Goal: Task Accomplishment & Management: Manage account settings

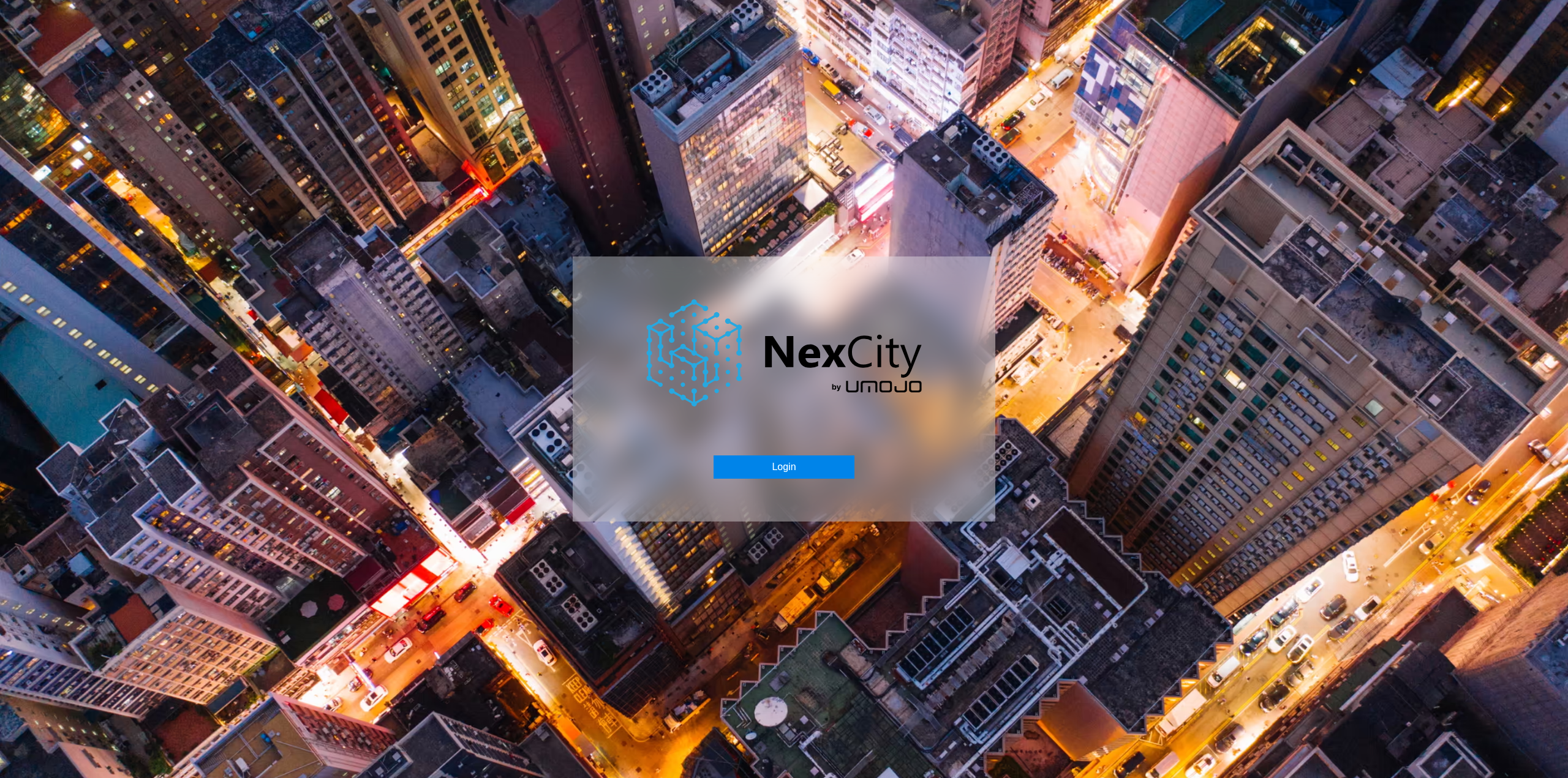
click at [793, 456] on button "Login" at bounding box center [783, 467] width 140 height 23
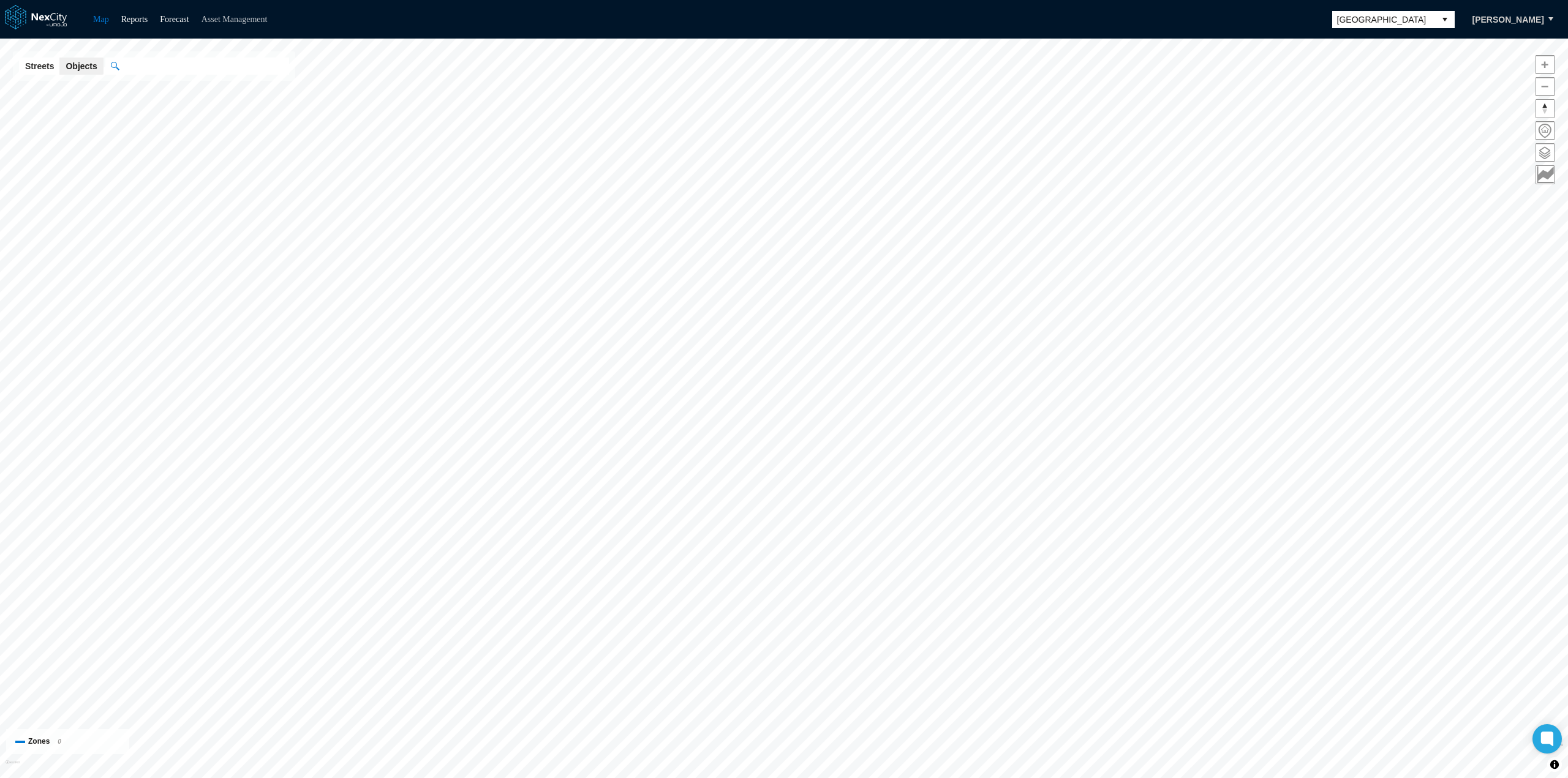
click at [261, 16] on link "Asset Management" at bounding box center [234, 19] width 66 height 9
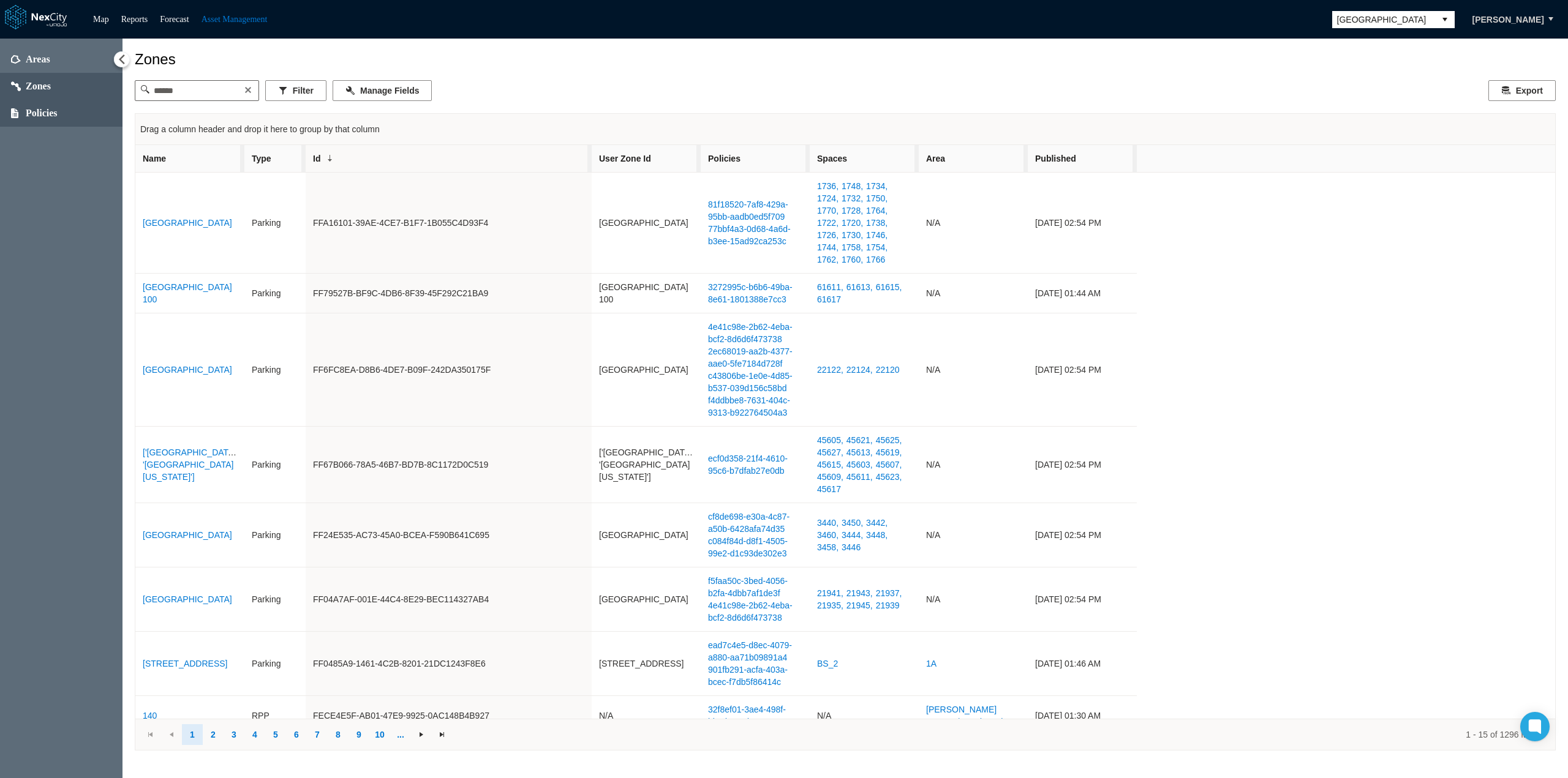
click at [57, 120] on span "Policies" at bounding box center [61, 112] width 123 height 27
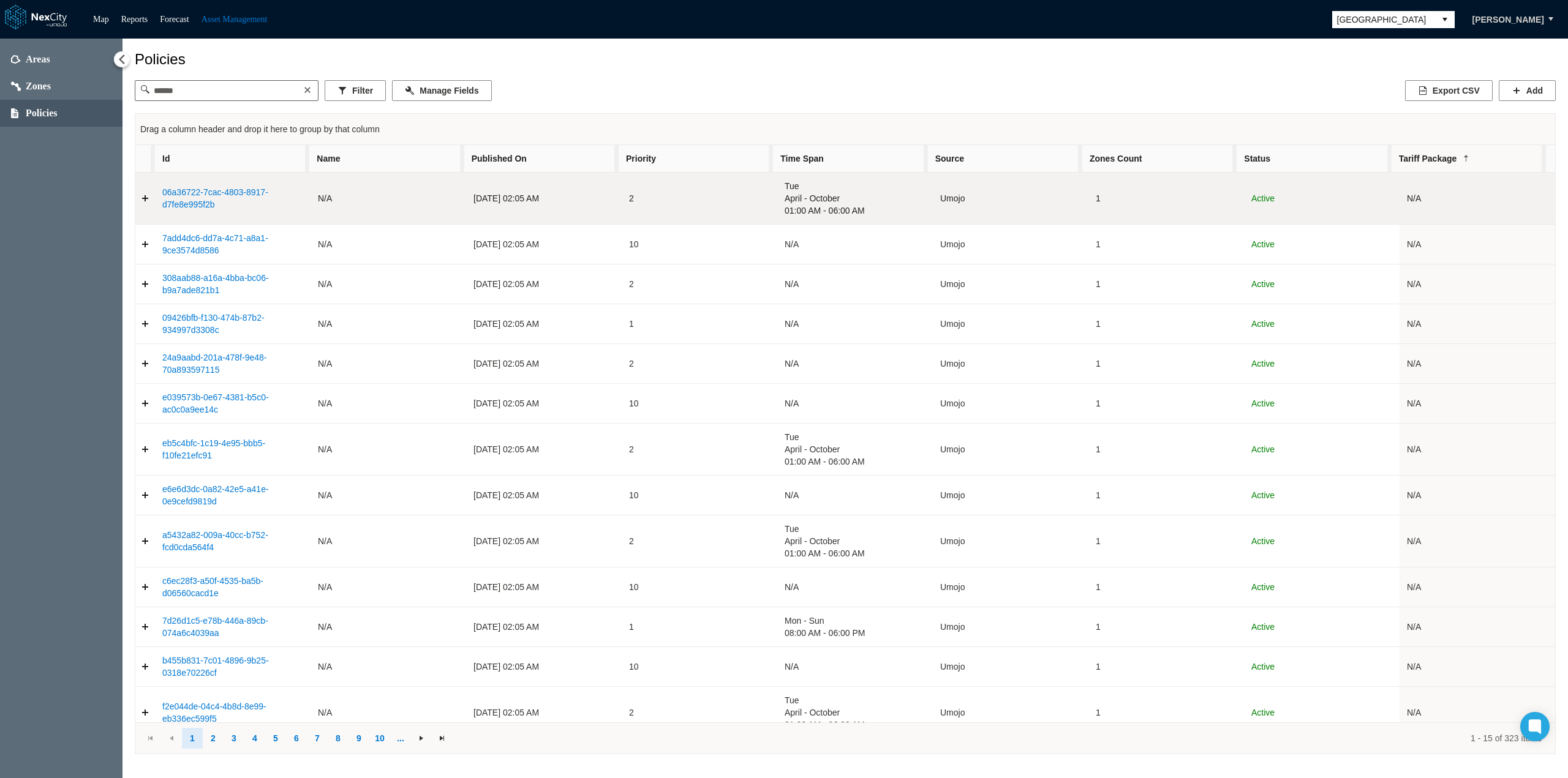
click at [206, 187] on link "06a36722-7cac-4803-8917-d7fe8e995f2b" at bounding box center [215, 198] width 106 height 22
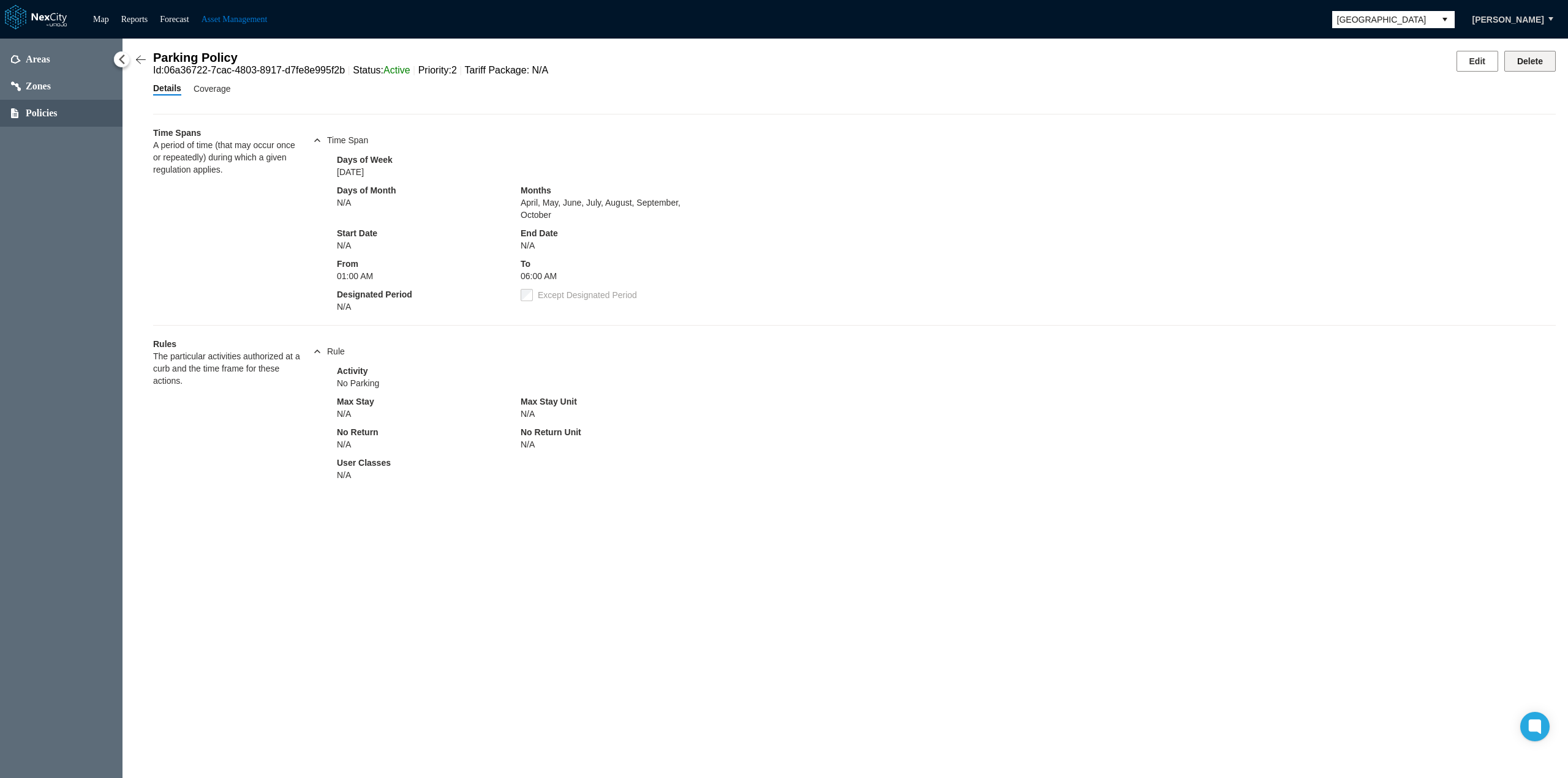
click at [1523, 61] on button "Delete" at bounding box center [1529, 61] width 52 height 21
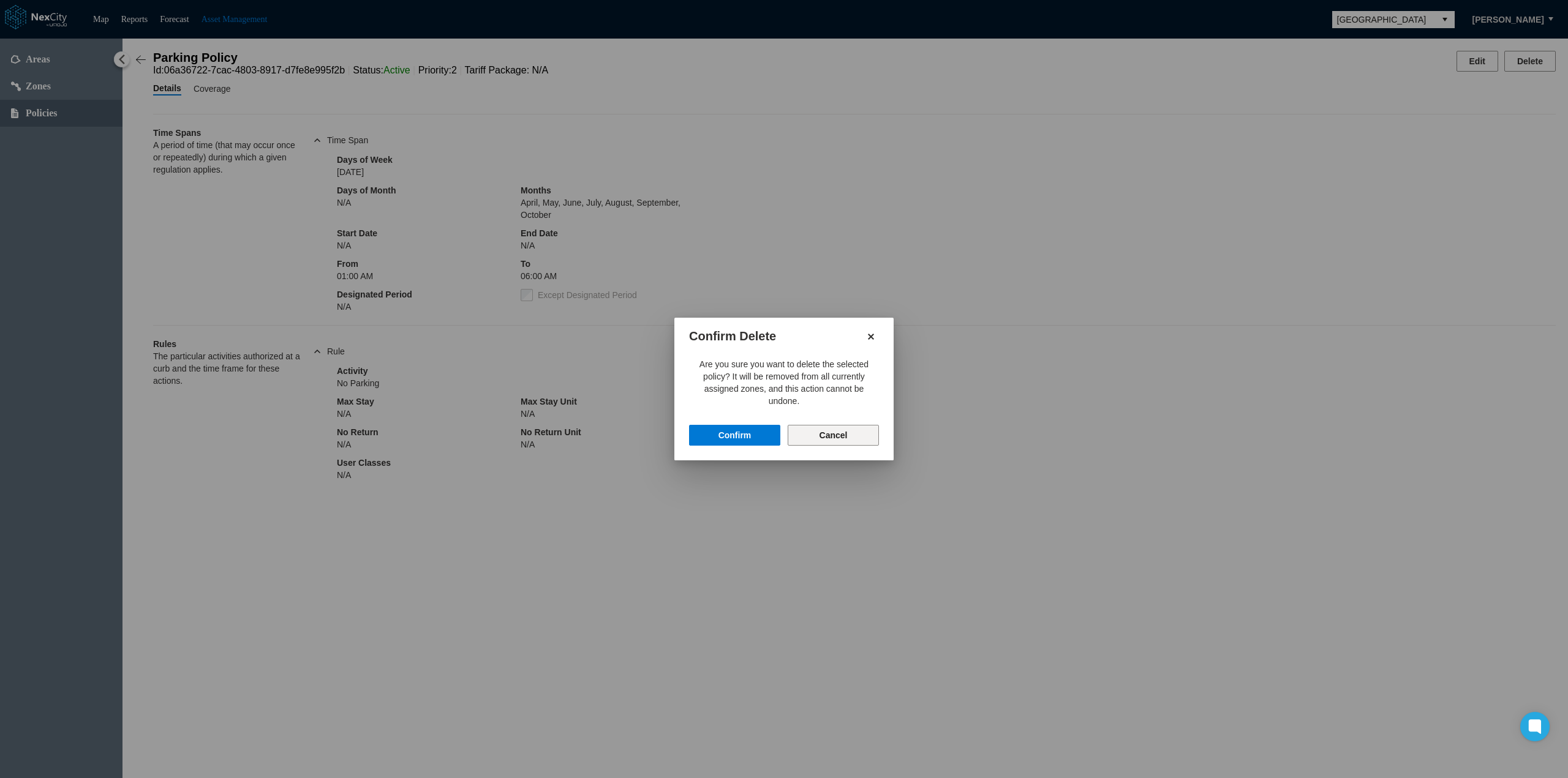
click at [853, 435] on button "Cancel" at bounding box center [833, 435] width 91 height 21
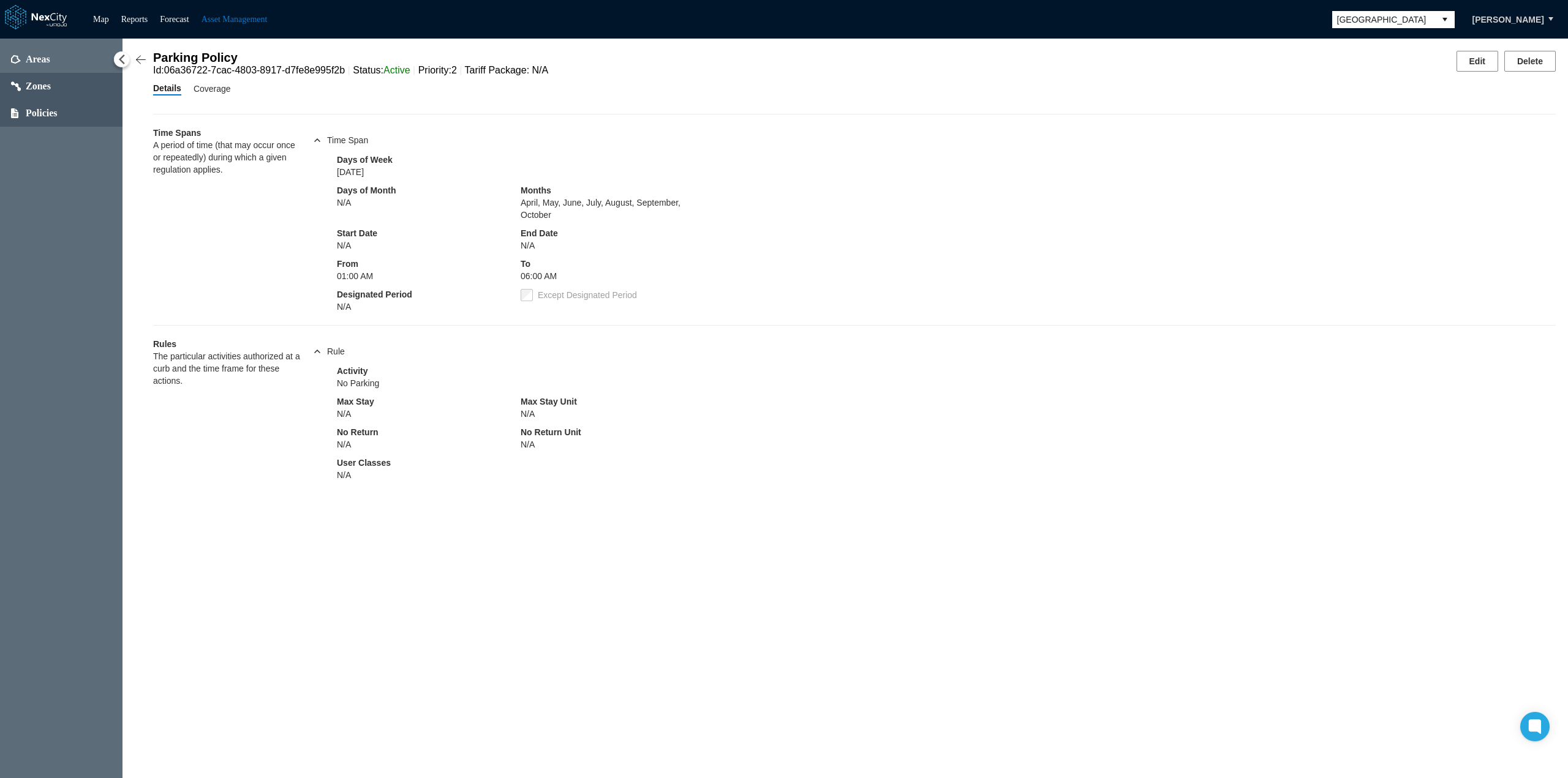
click at [50, 83] on span "Zones" at bounding box center [38, 86] width 25 height 12
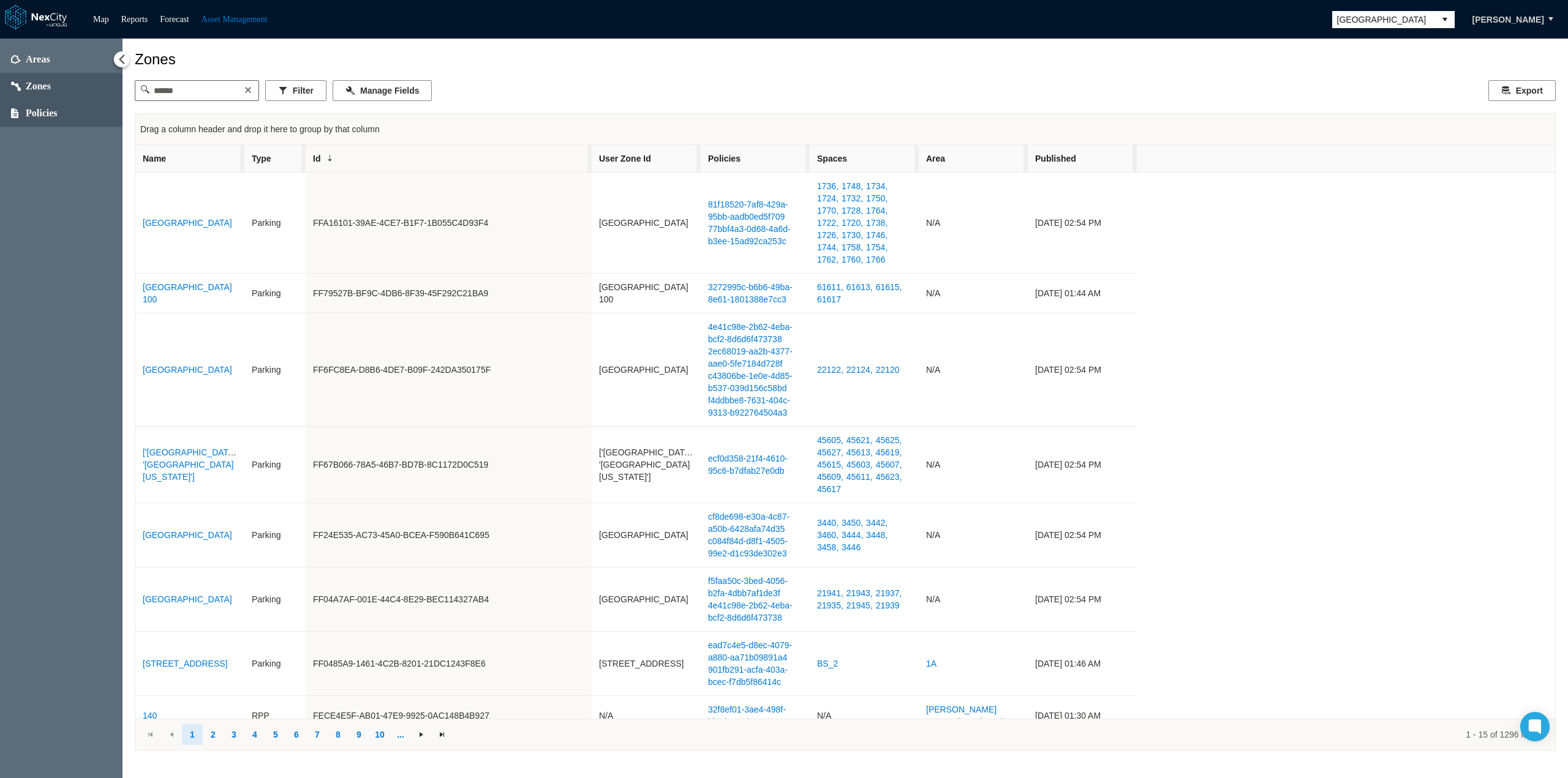
click at [49, 107] on span "Policies" at bounding box center [41, 113] width 32 height 12
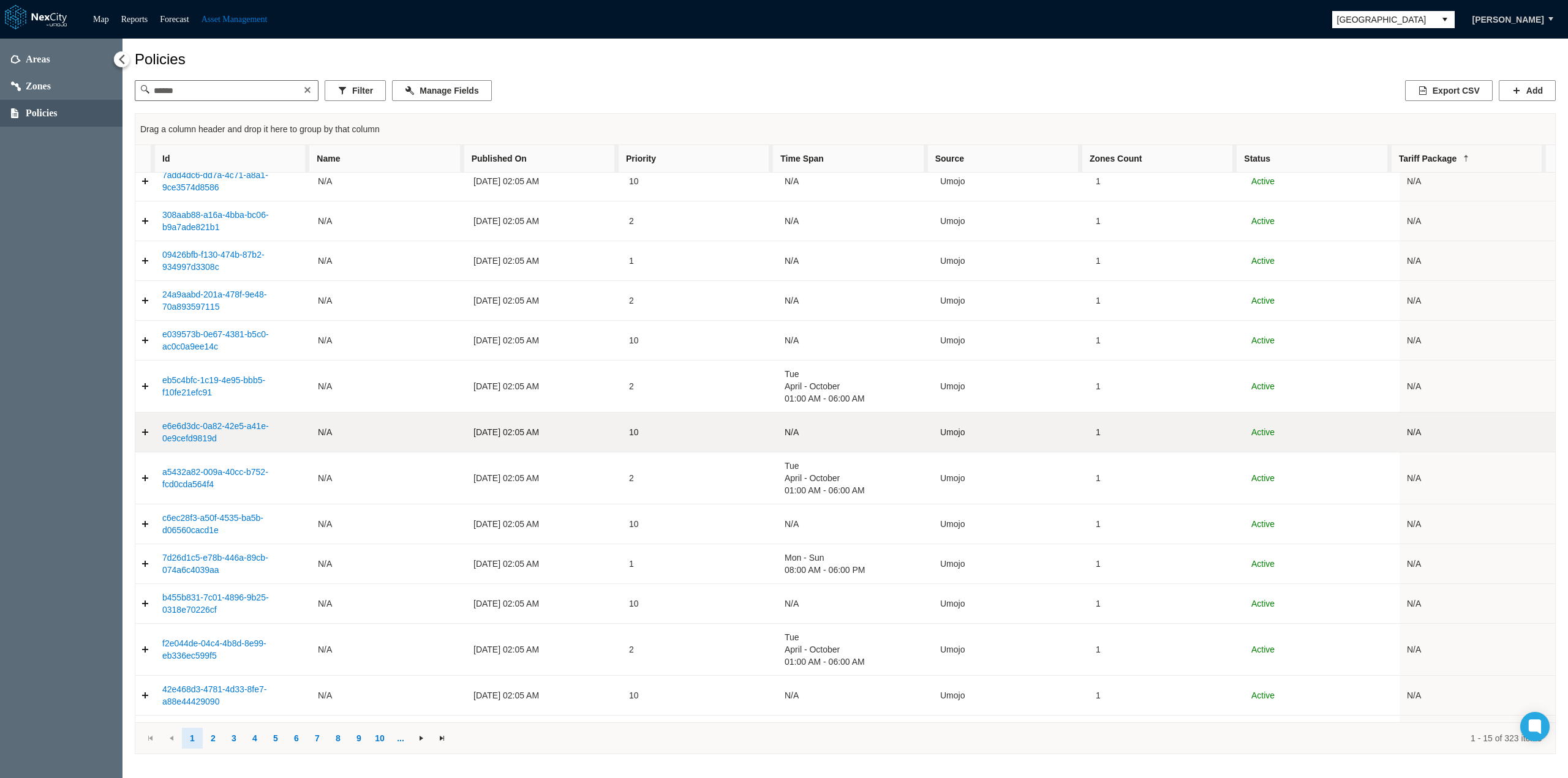
scroll to position [93, 0]
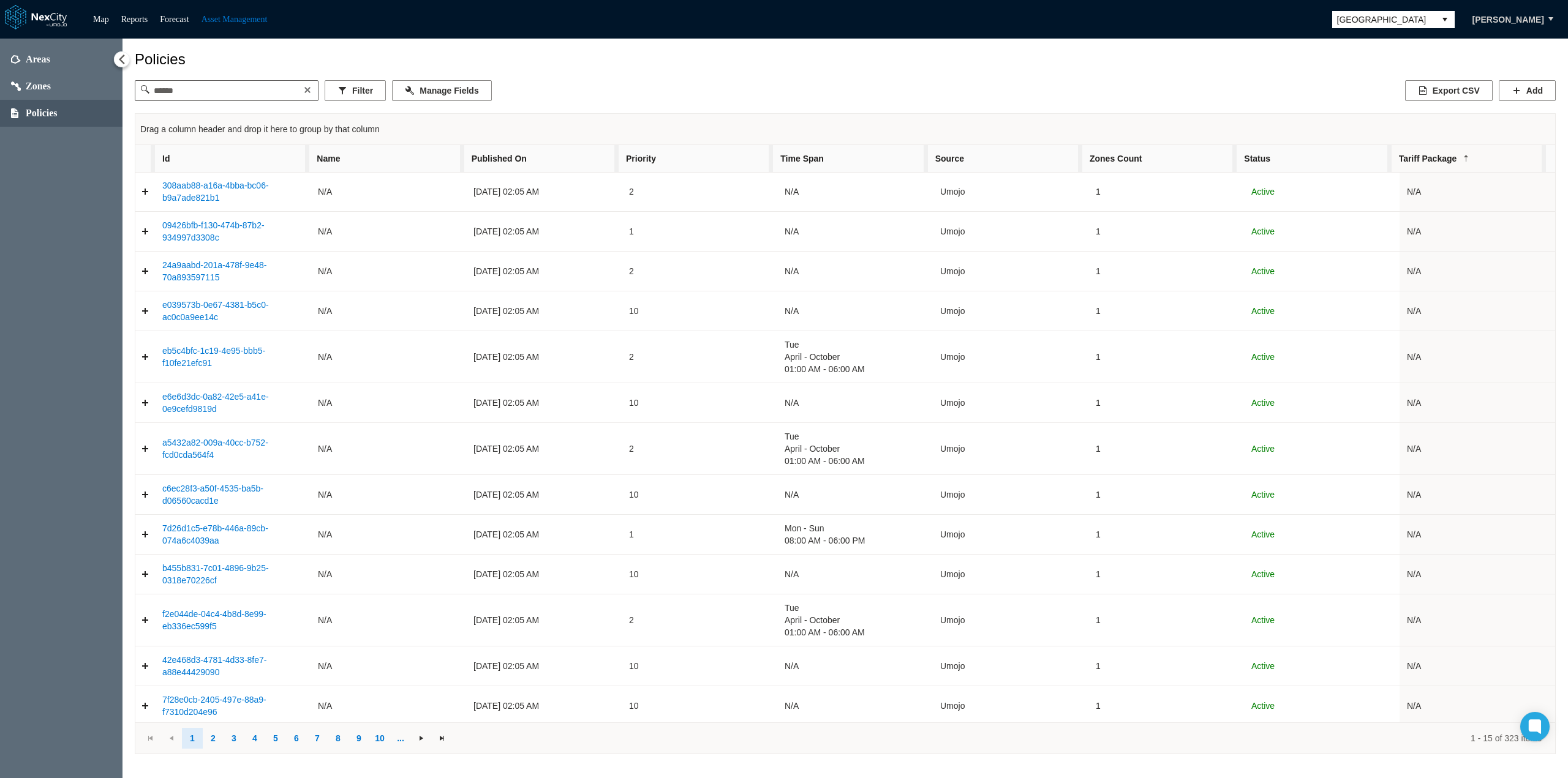
click at [1183, 162] on span "Zones Count" at bounding box center [1159, 158] width 155 height 27
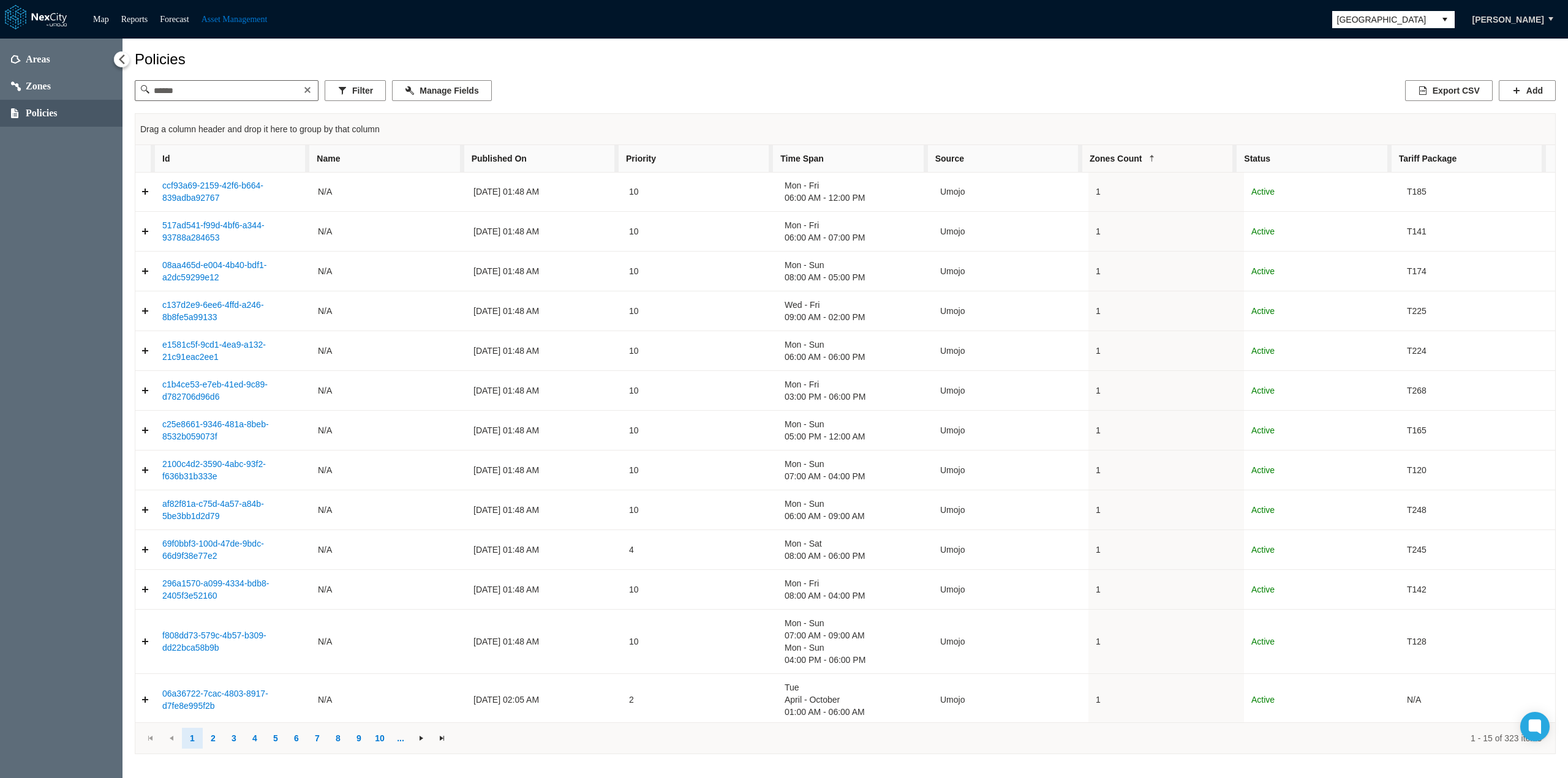
click at [1188, 161] on span "Zones Count" at bounding box center [1159, 158] width 155 height 27
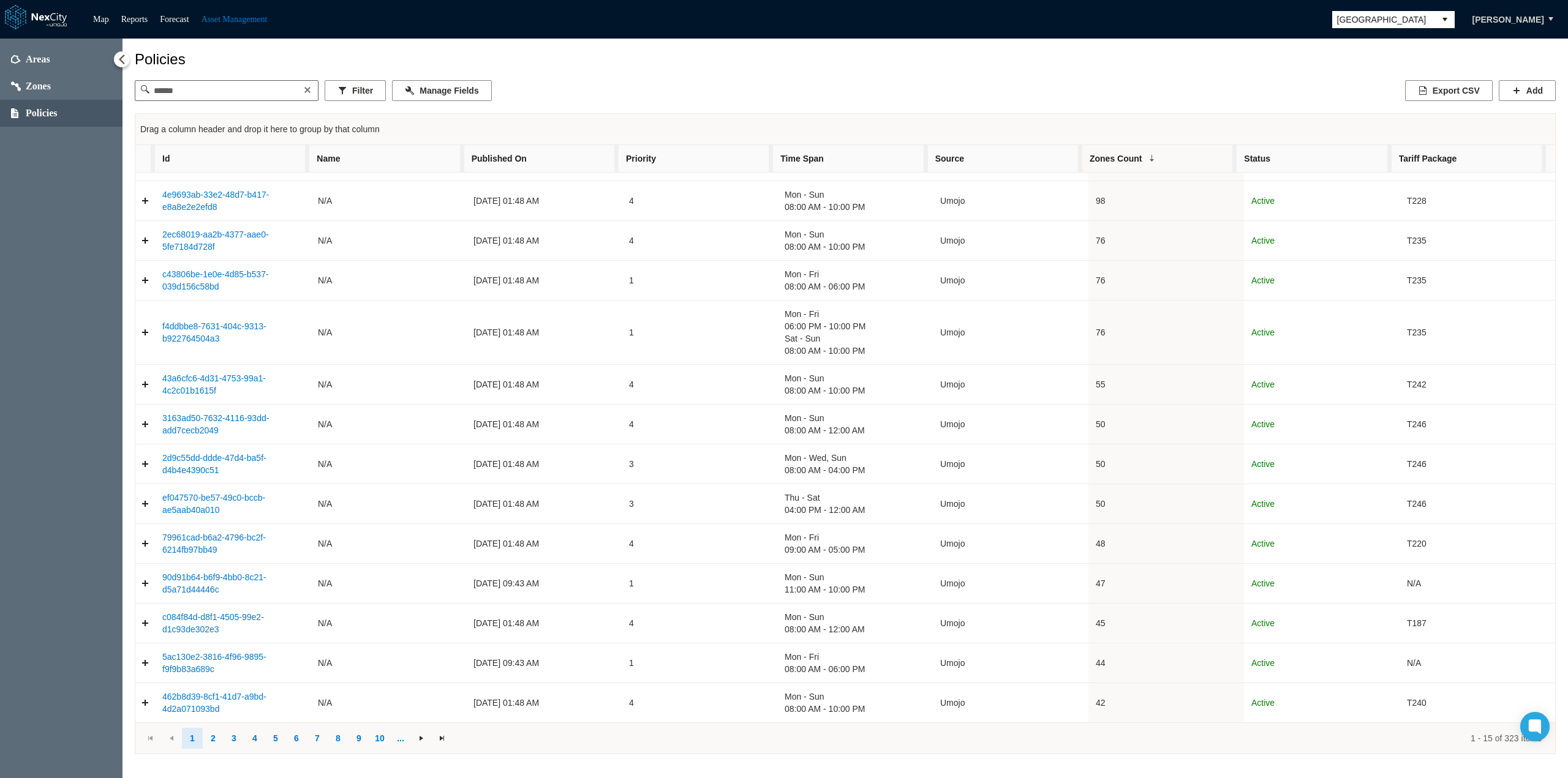
scroll to position [68, 0]
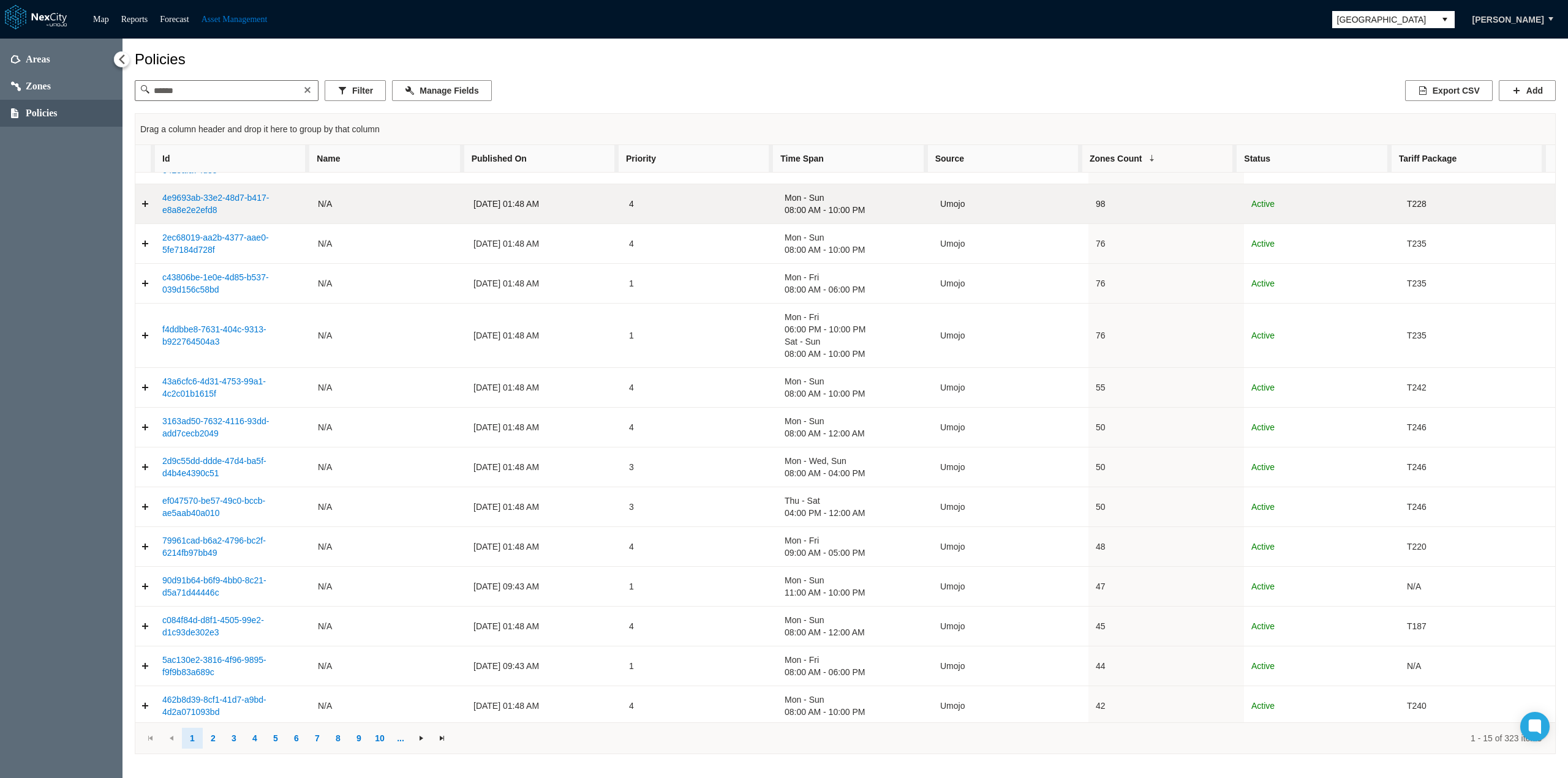
click at [188, 201] on link "4e9693ab-33e2-48d7-b417-e8a8e2e2efd8" at bounding box center [216, 204] width 106 height 22
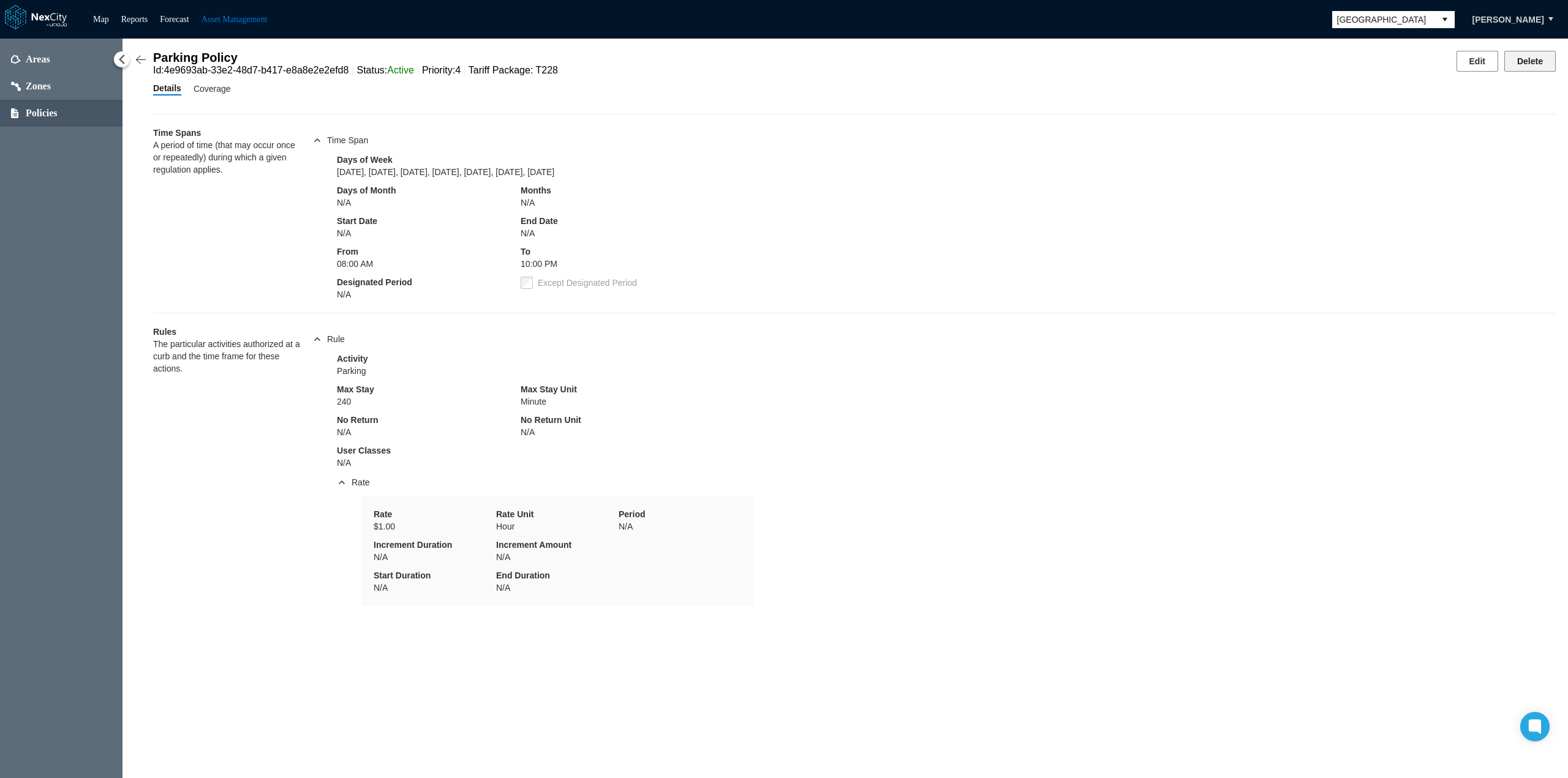
click at [1537, 56] on button "Delete" at bounding box center [1529, 61] width 52 height 21
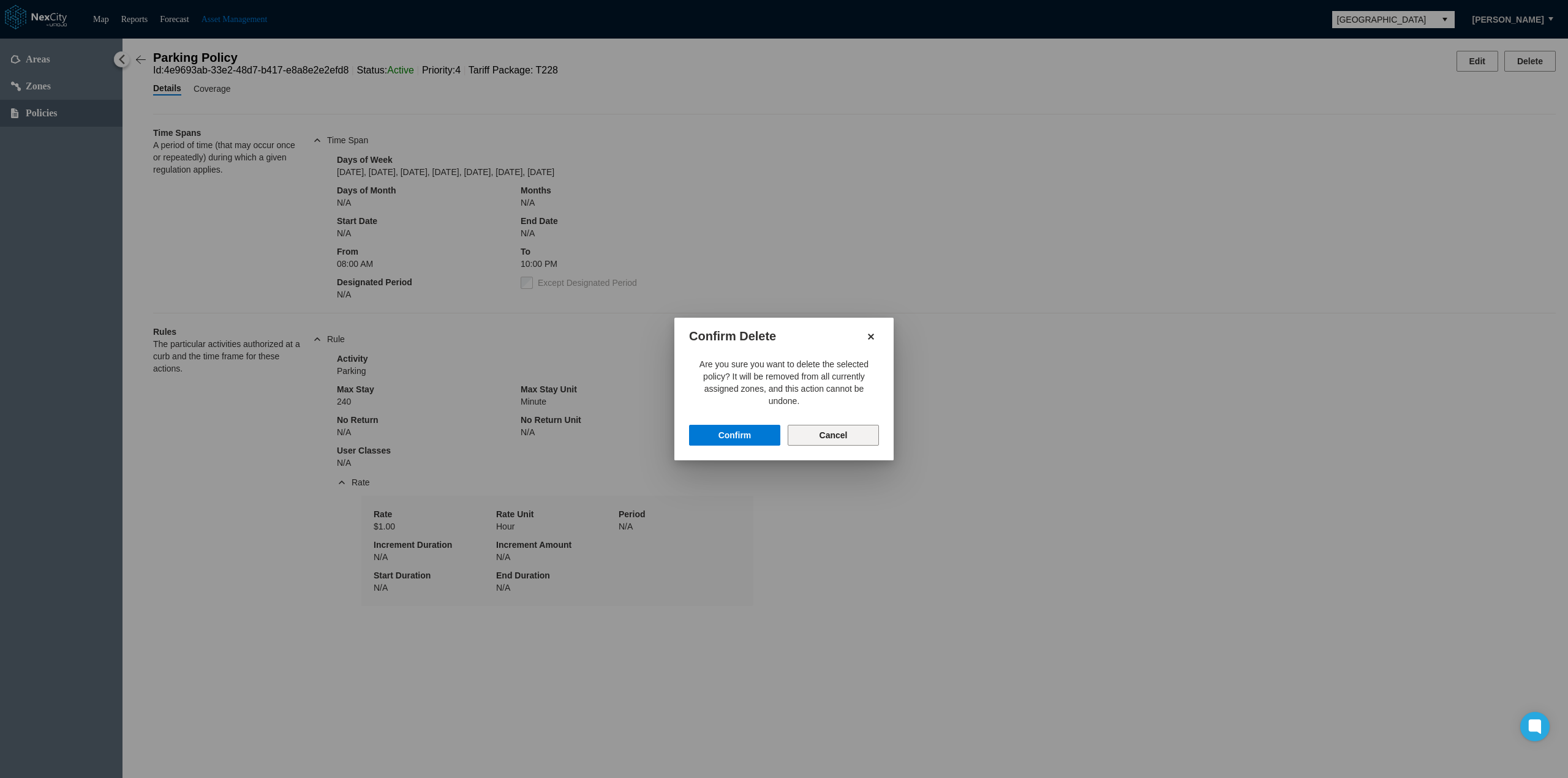
click at [830, 439] on button "Cancel" at bounding box center [833, 435] width 91 height 21
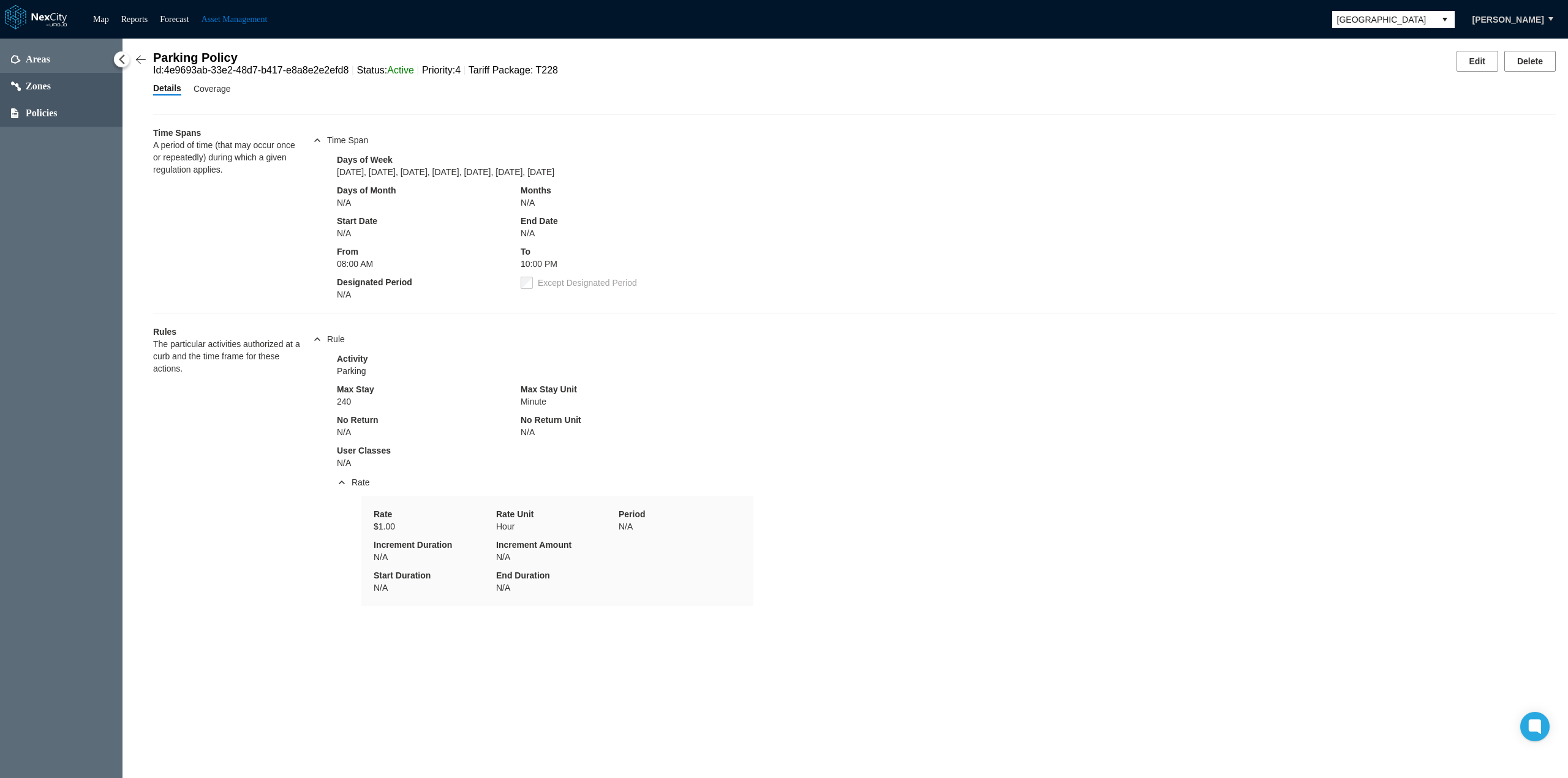
click at [44, 88] on span "Zones" at bounding box center [38, 86] width 25 height 12
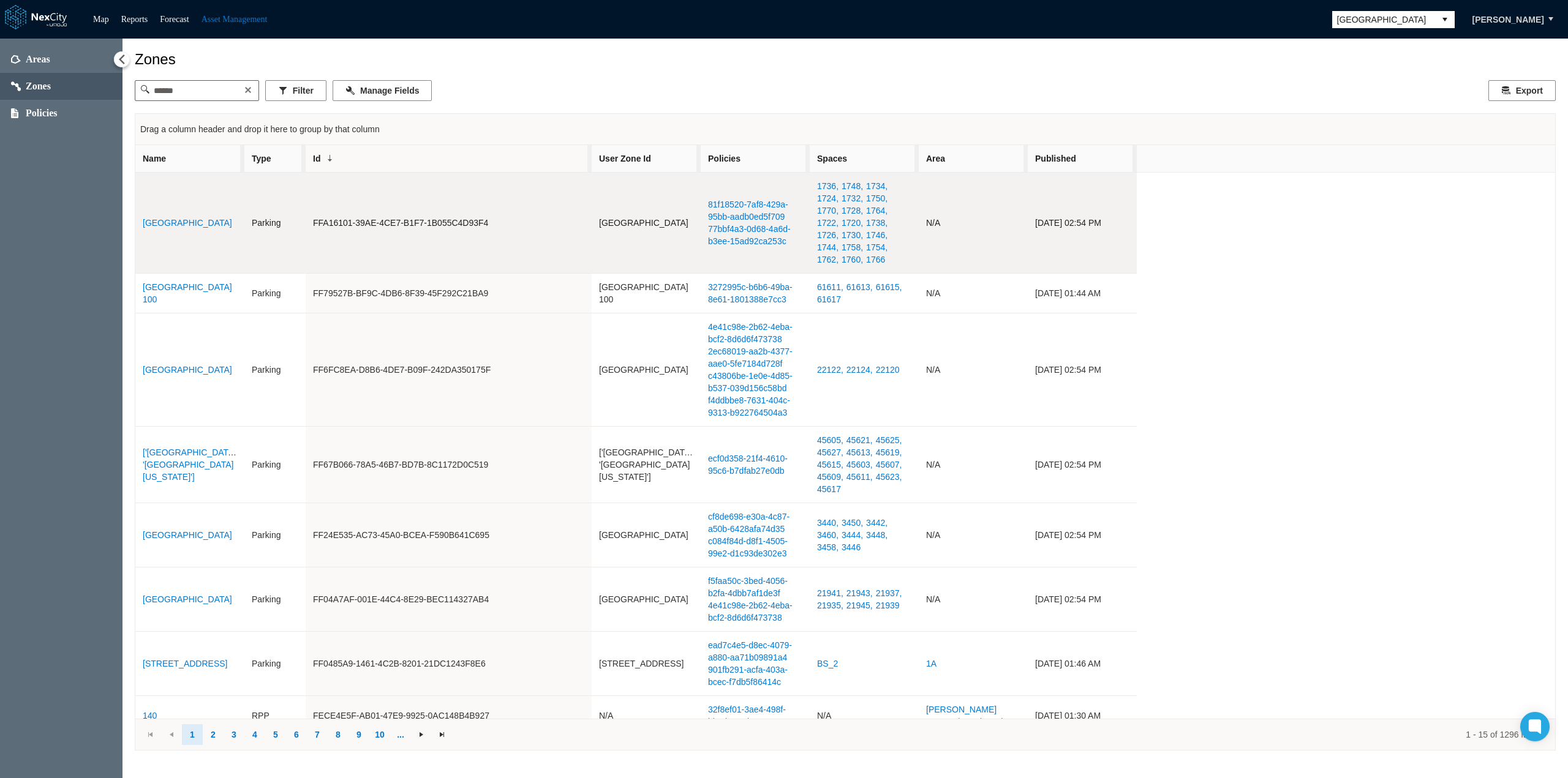
click at [180, 218] on link "[GEOGRAPHIC_DATA]" at bounding box center [187, 222] width 89 height 9
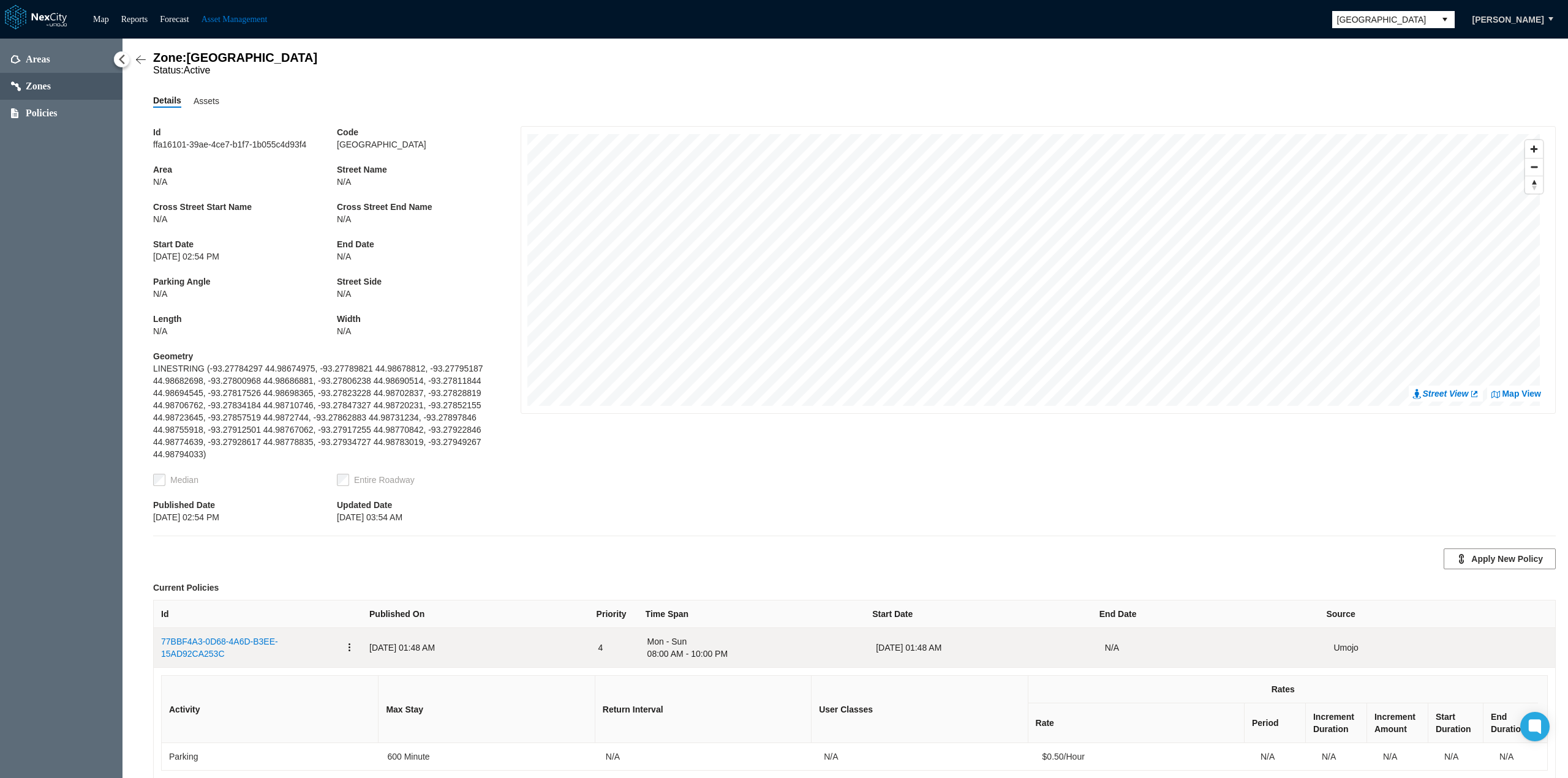
click at [344, 641] on button "button" at bounding box center [349, 647] width 9 height 25
click at [370, 660] on span "Revoke" at bounding box center [373, 659] width 32 height 12
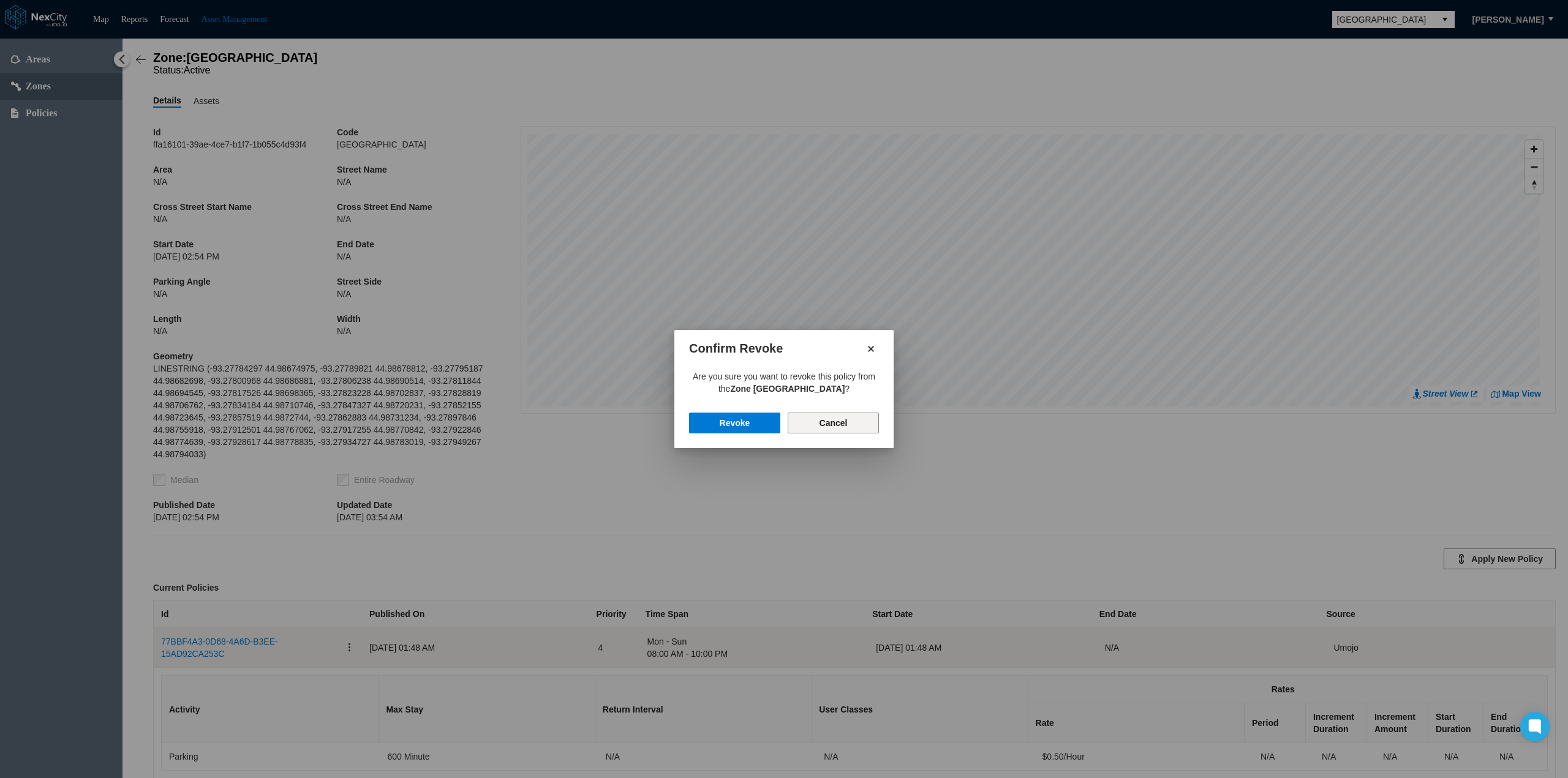
click at [852, 418] on button "Cancel" at bounding box center [833, 423] width 91 height 21
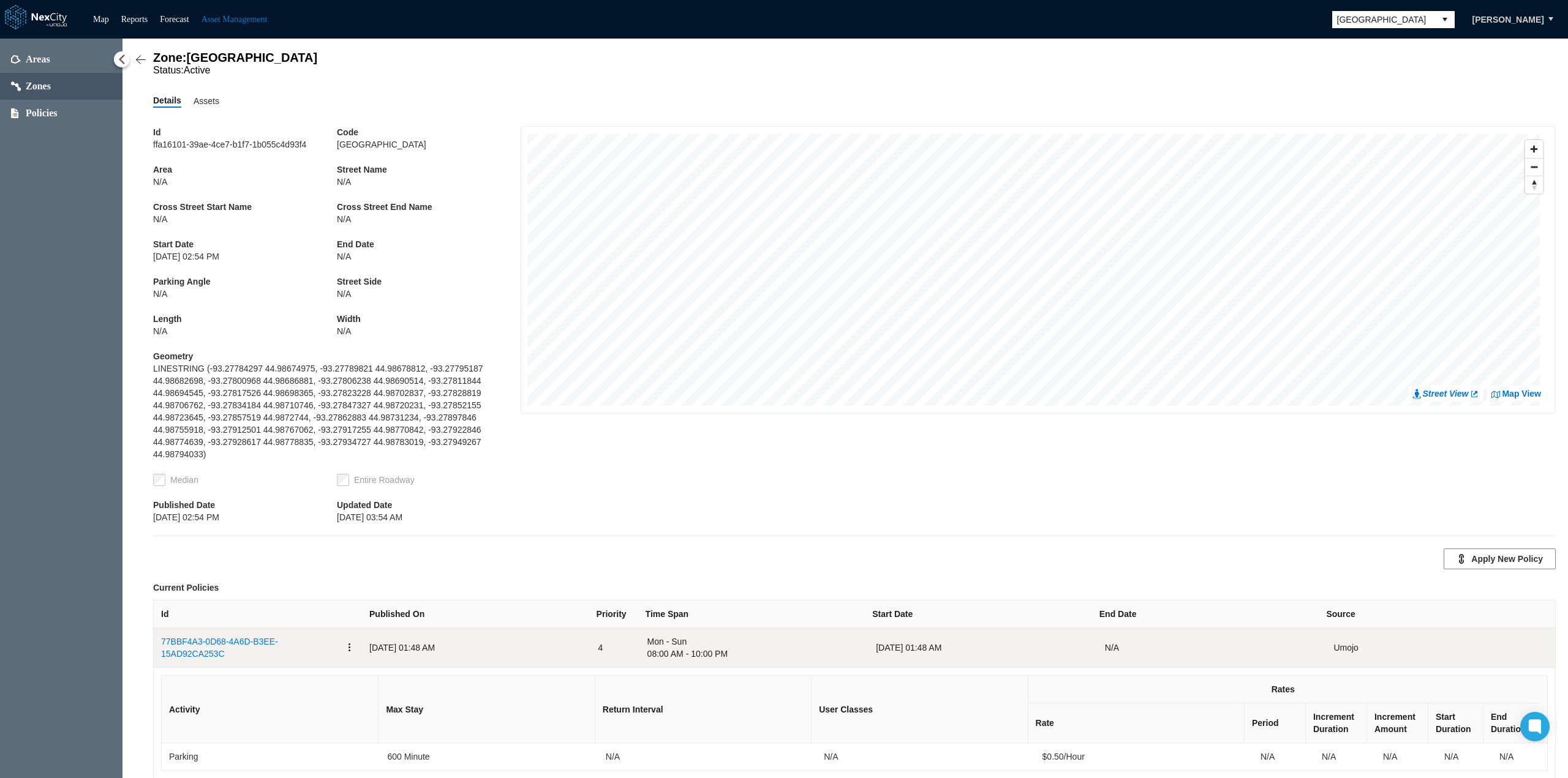
click at [344, 635] on button "button" at bounding box center [349, 647] width 9 height 25
click at [374, 684] on span "Remove" at bounding box center [373, 686] width 32 height 12
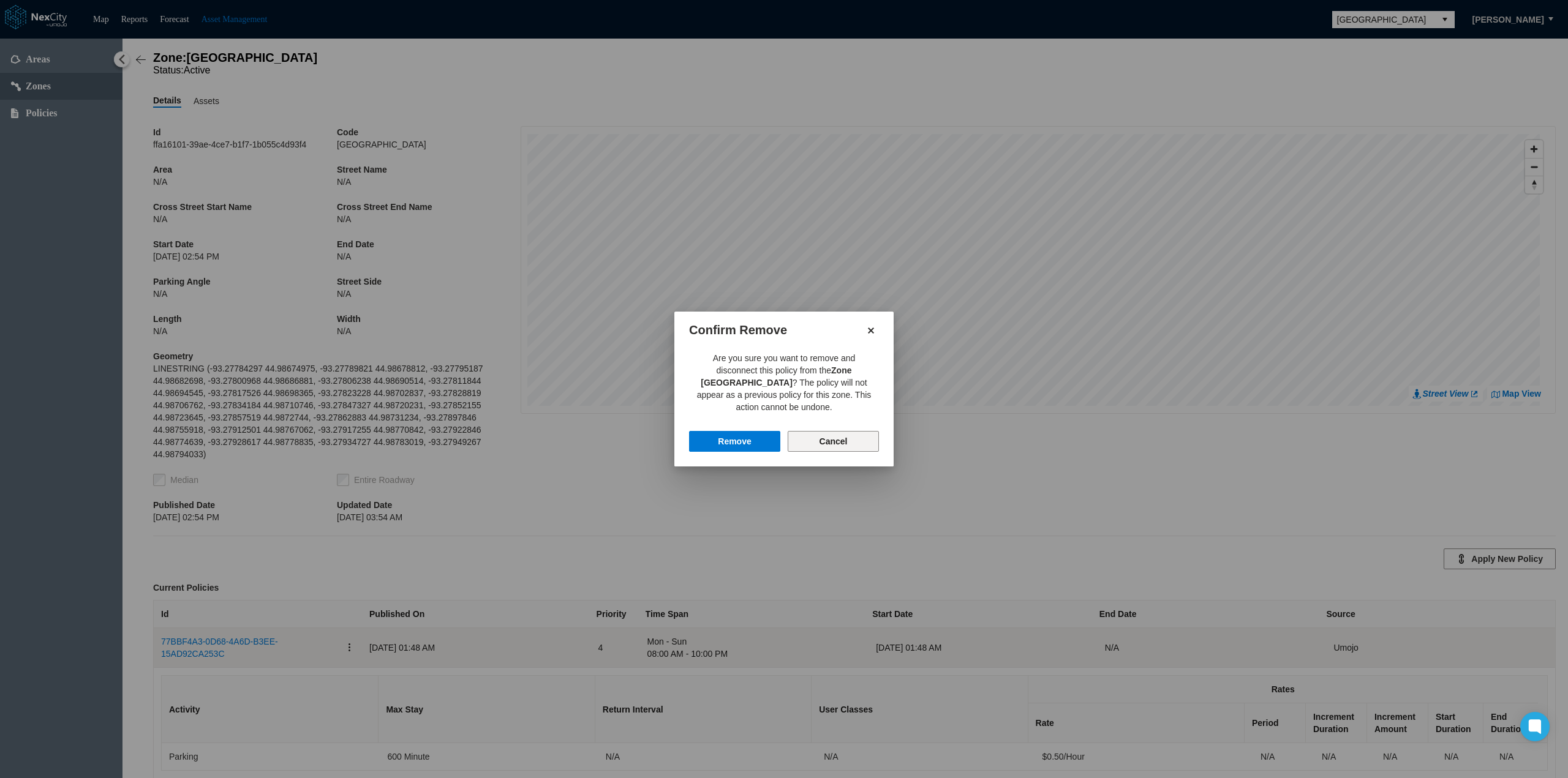
click at [844, 443] on button "Cancel" at bounding box center [833, 441] width 91 height 21
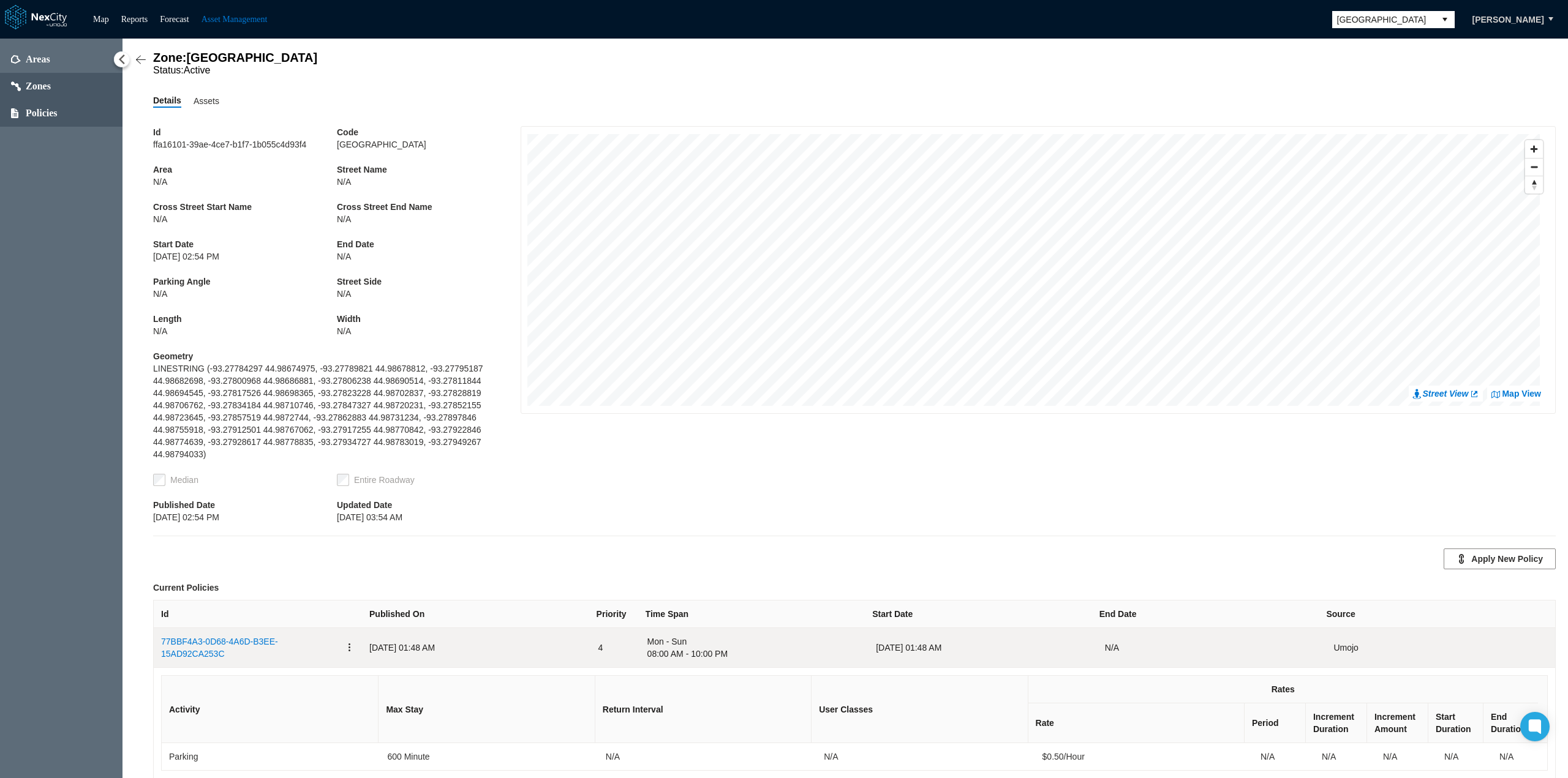
click at [44, 110] on span "Policies" at bounding box center [41, 113] width 32 height 12
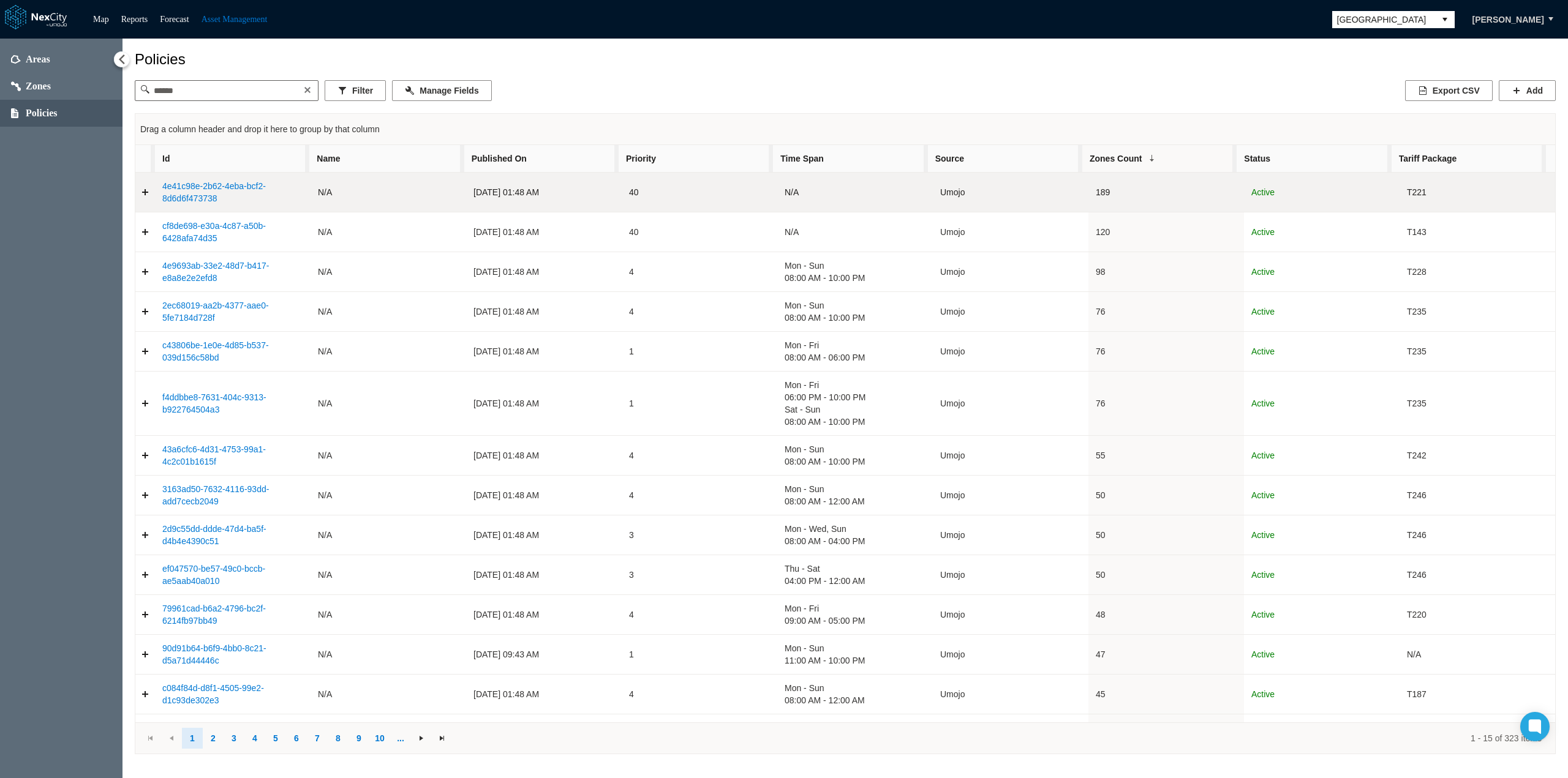
click at [192, 199] on link "4e41c98e-2b62-4eba-bcf2-8d6d6f473738" at bounding box center [214, 192] width 104 height 22
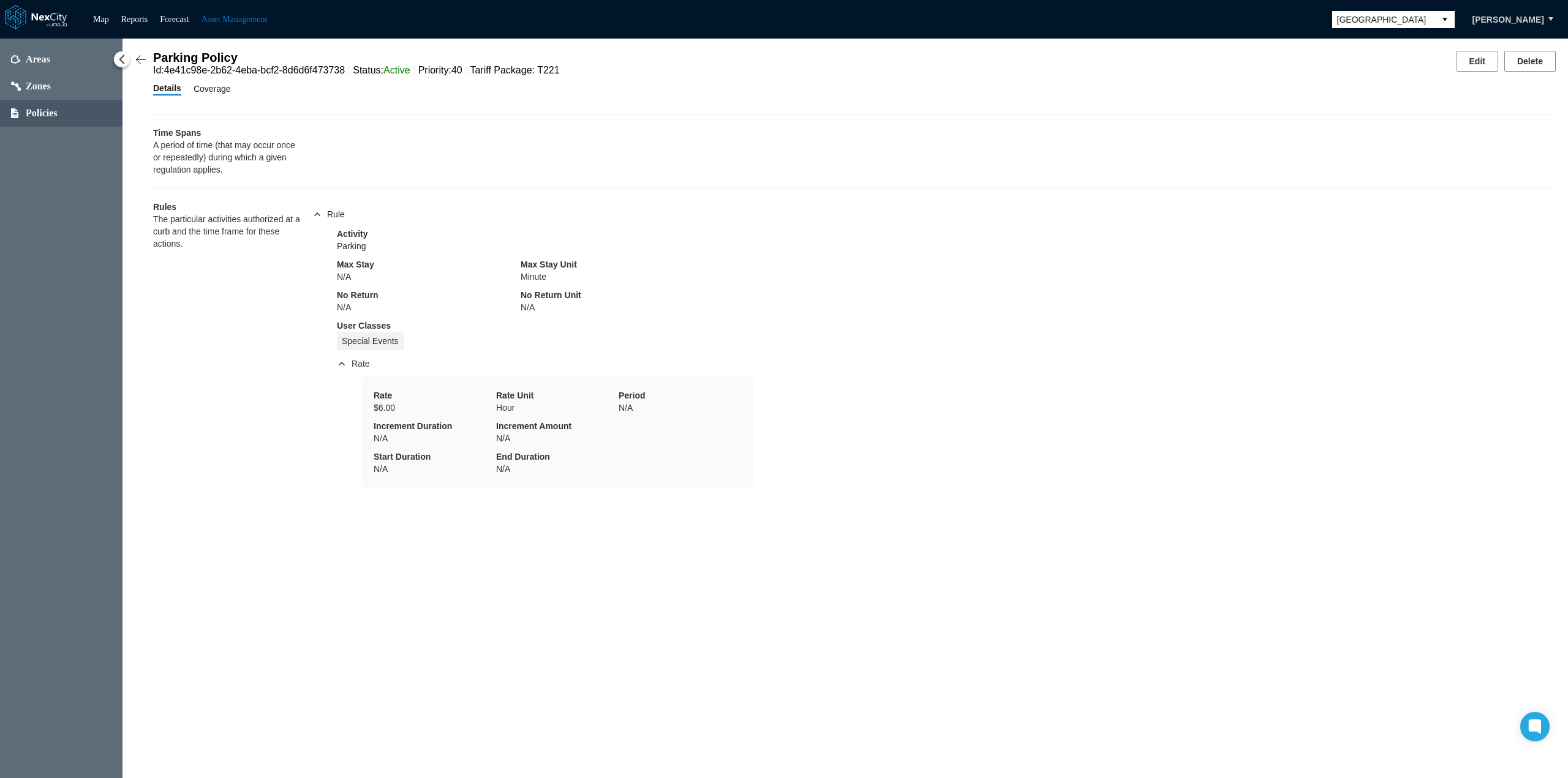
click at [216, 91] on span "Coverage" at bounding box center [211, 89] width 37 height 14
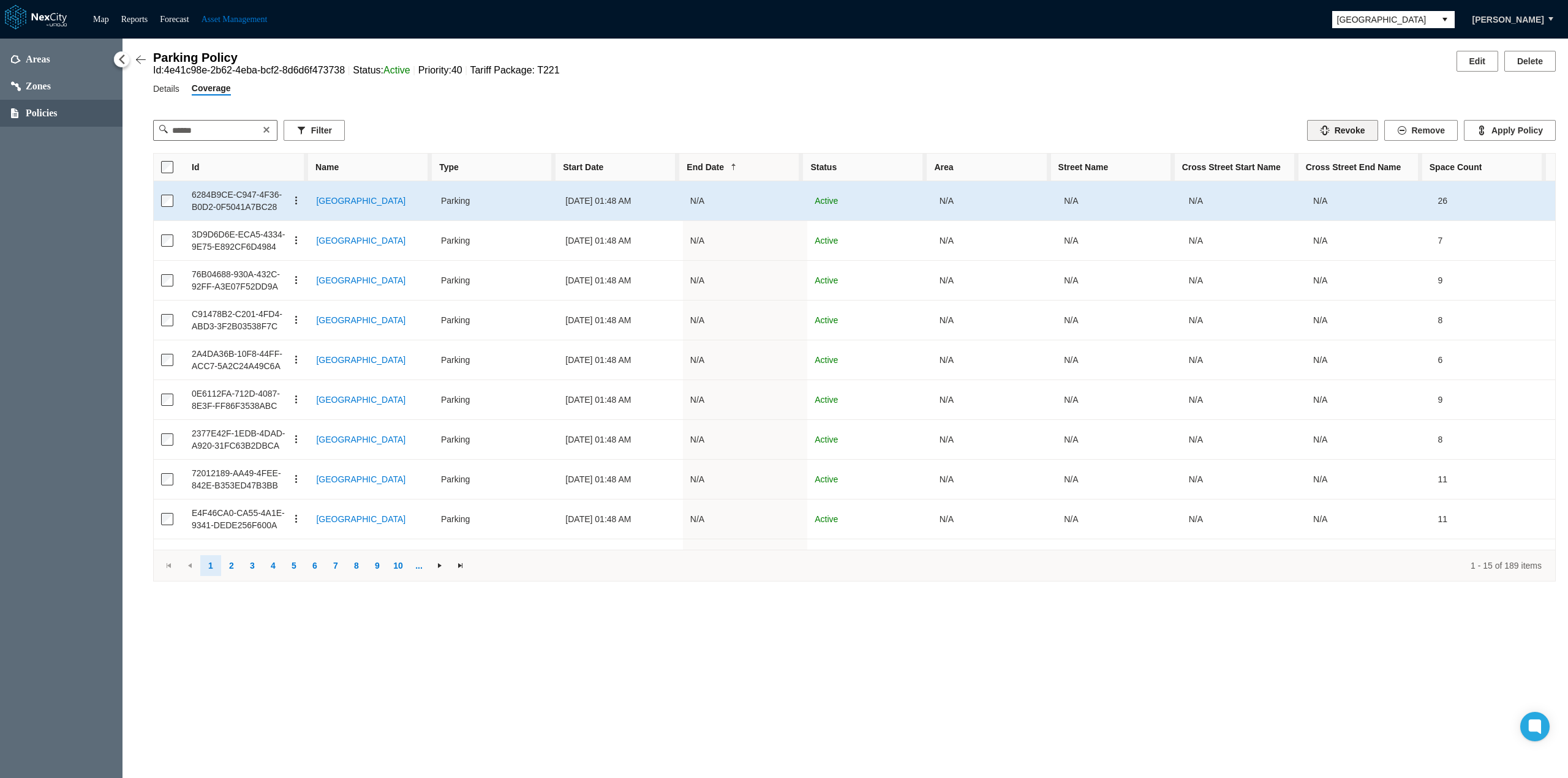
click at [1354, 134] on button "Revoke" at bounding box center [1342, 131] width 71 height 21
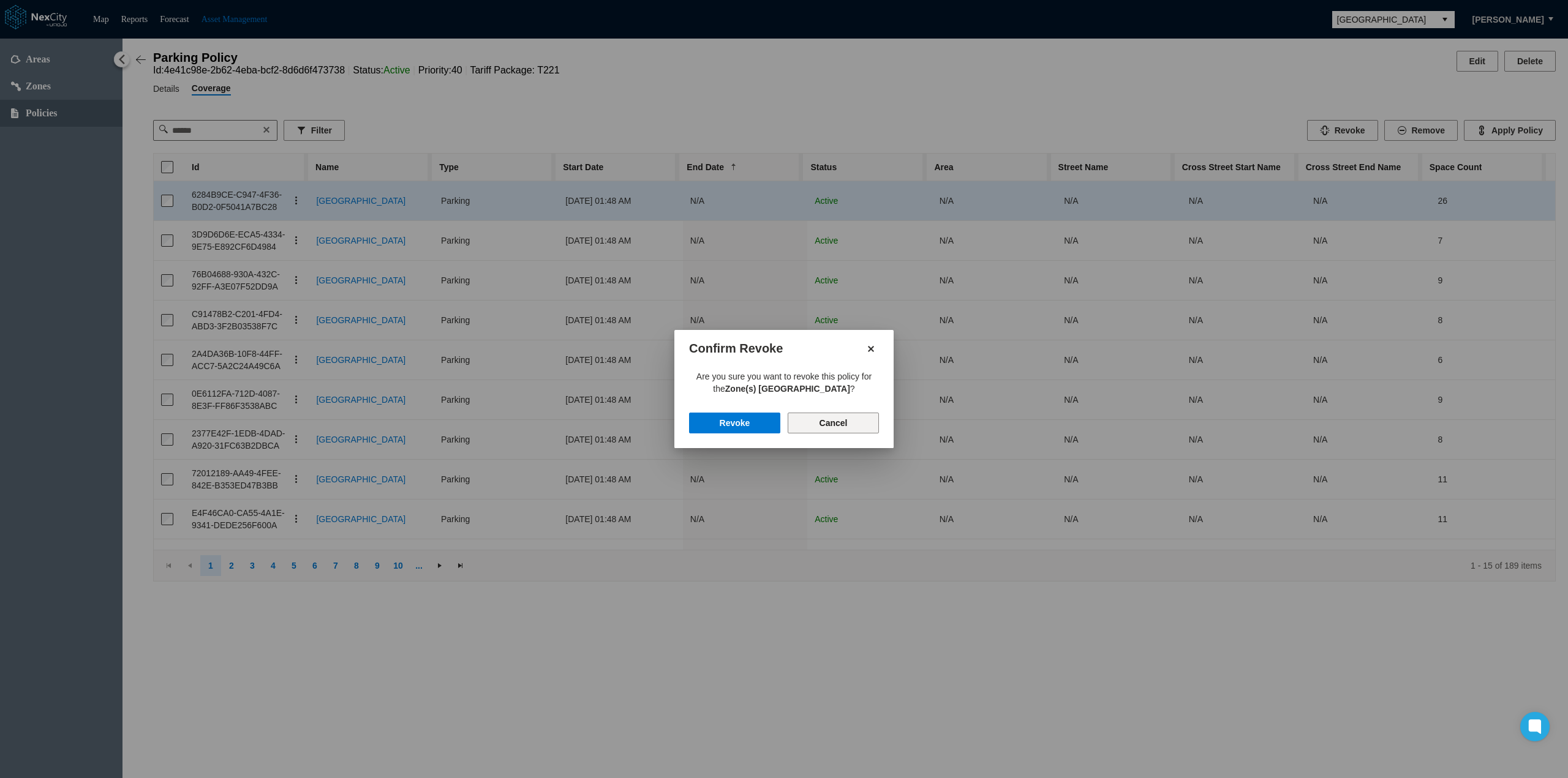
click at [839, 426] on button "Cancel" at bounding box center [833, 423] width 91 height 21
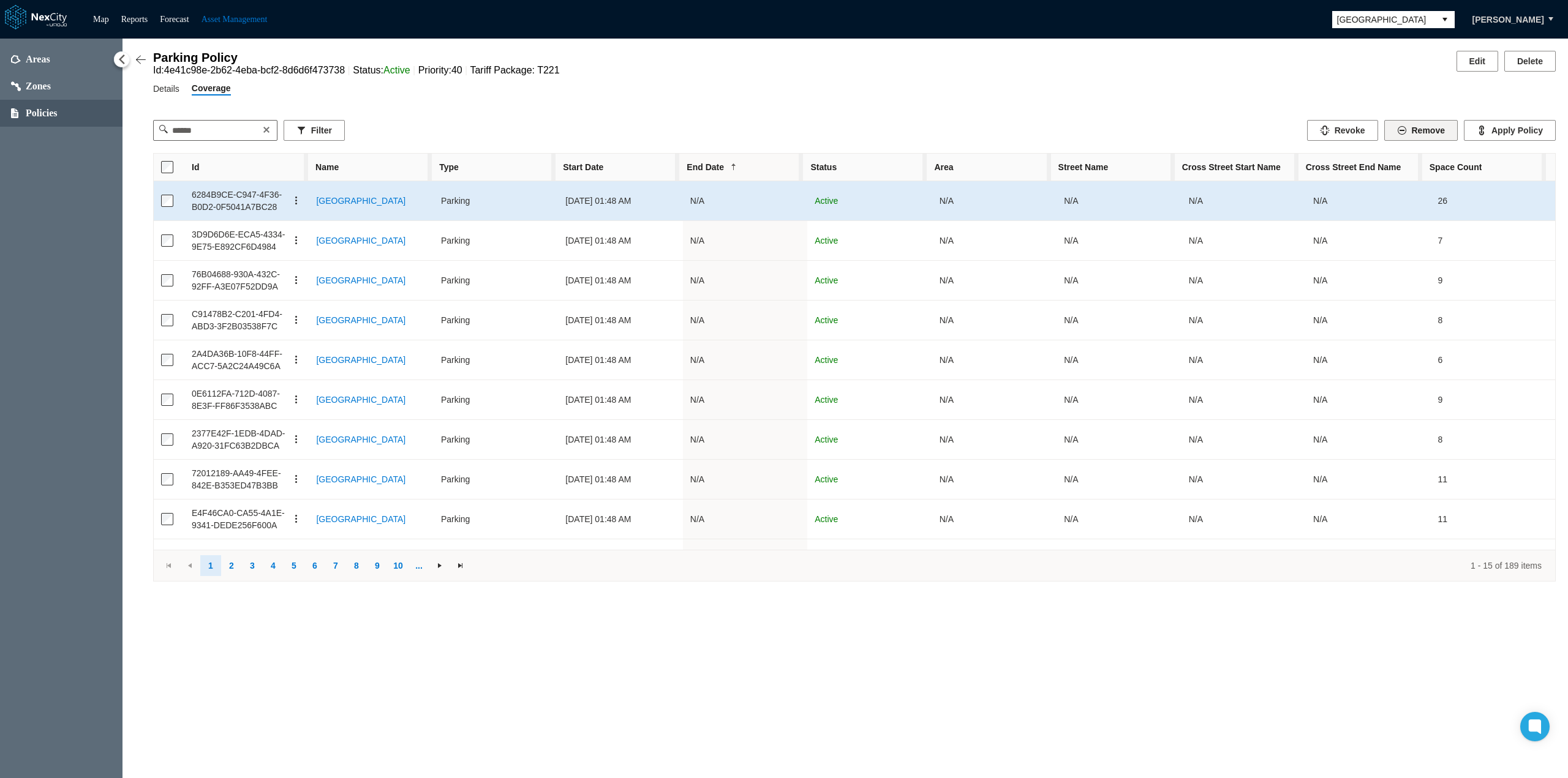
click at [1442, 136] on button "Remove" at bounding box center [1421, 131] width 74 height 21
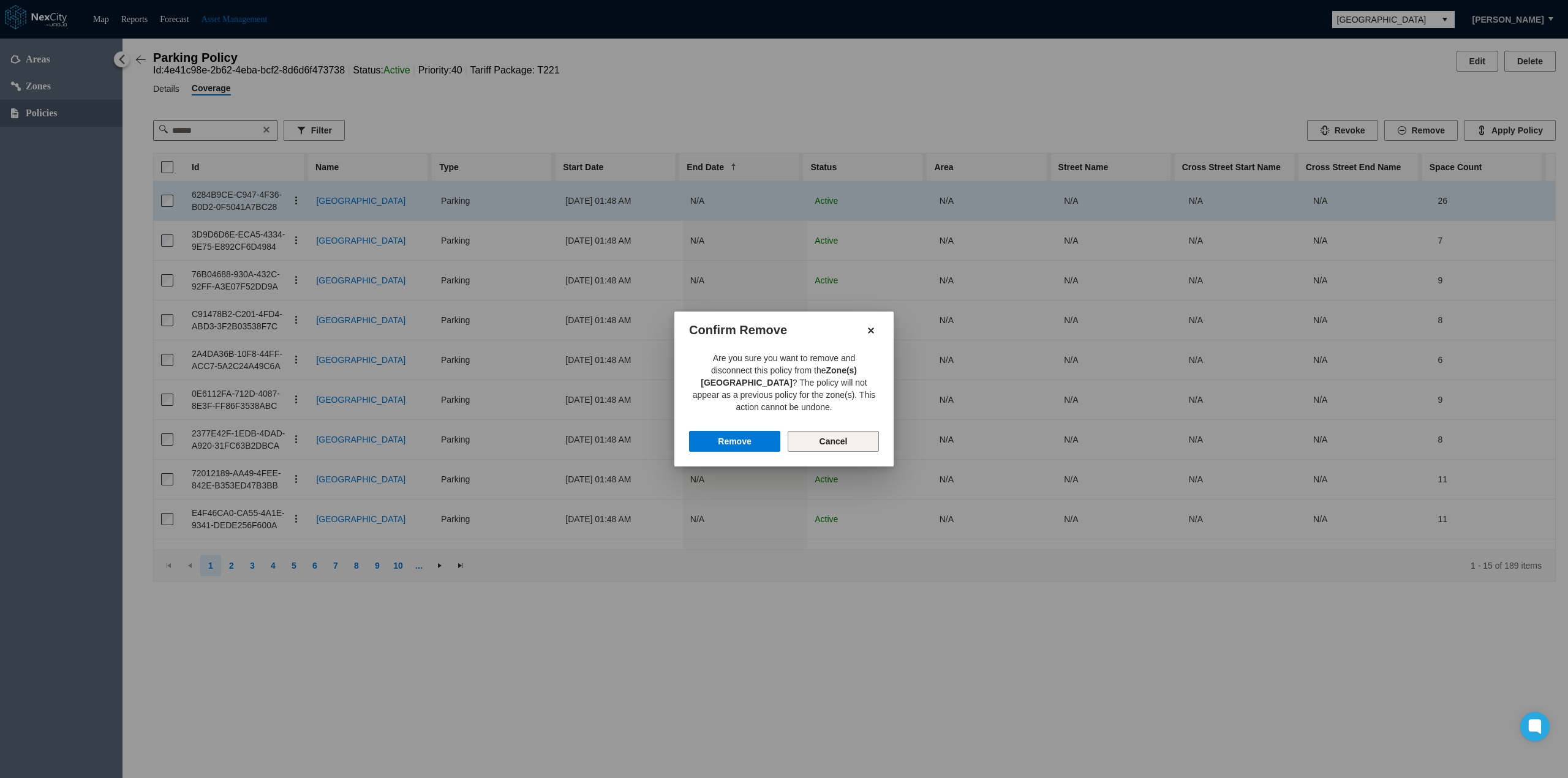
click at [854, 439] on button "Cancel" at bounding box center [833, 441] width 91 height 21
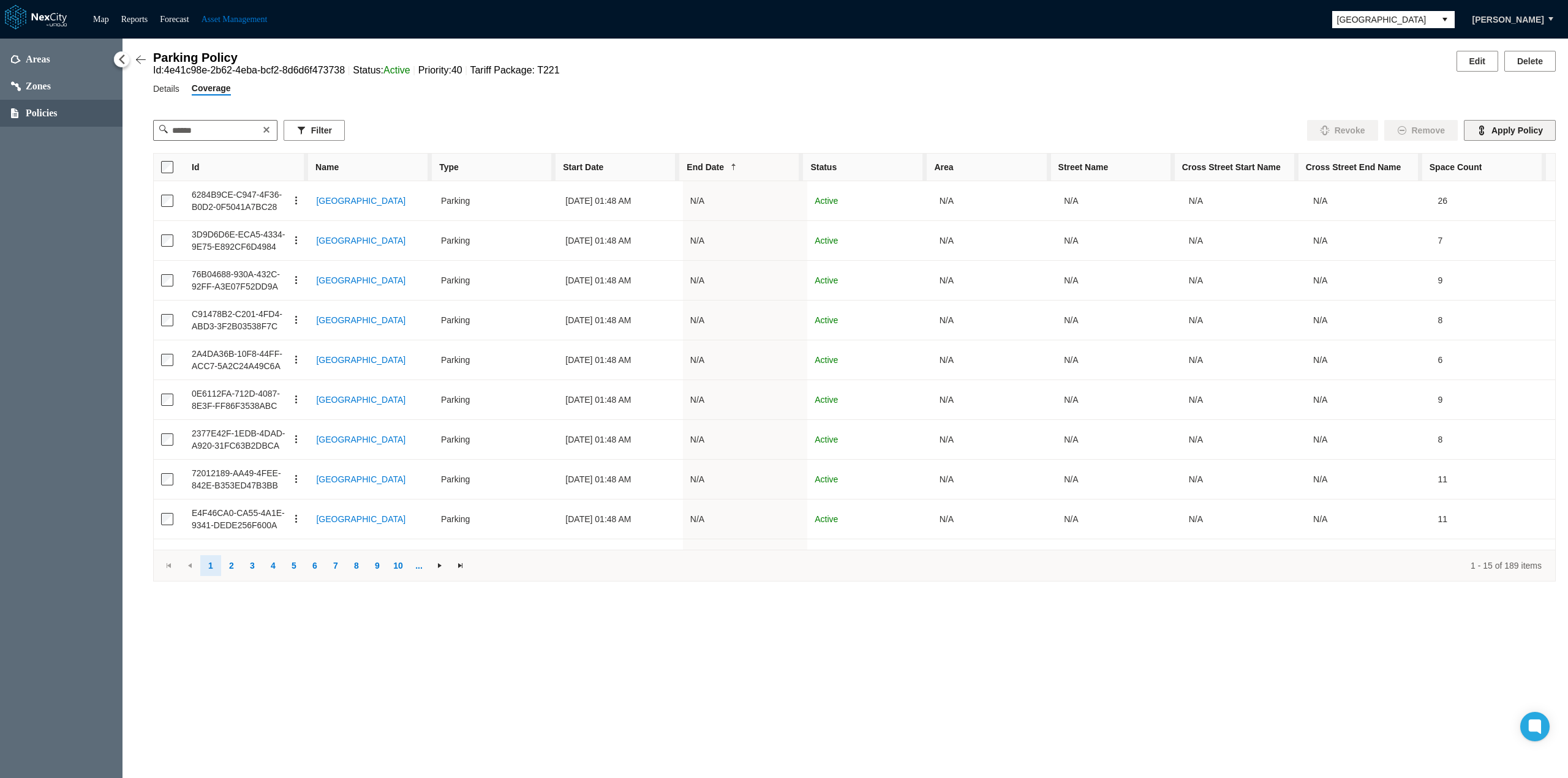
click at [1491, 133] on button "Apply Policy" at bounding box center [1509, 131] width 92 height 21
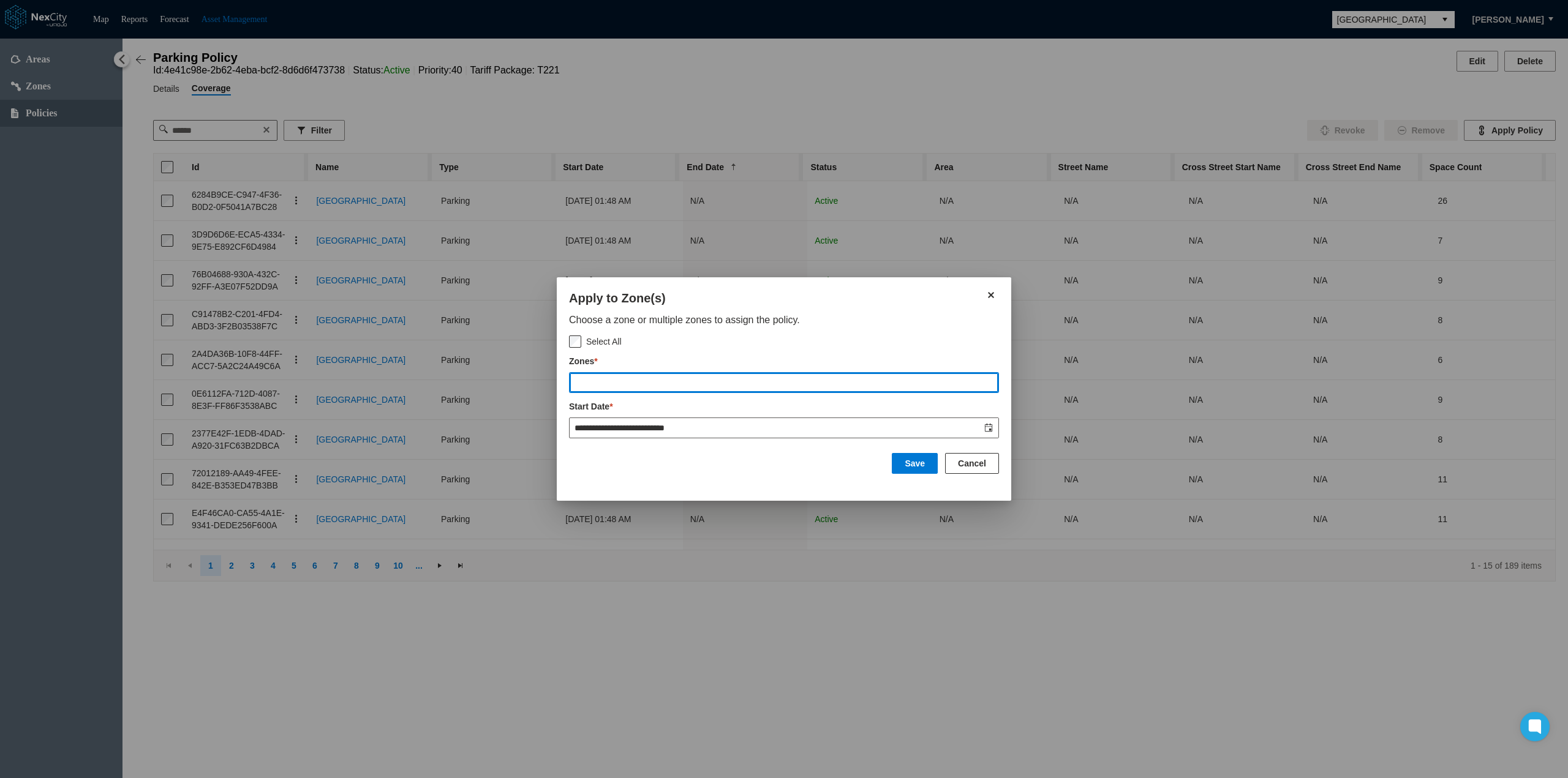
click at [840, 379] on input "text" at bounding box center [783, 382] width 428 height 20
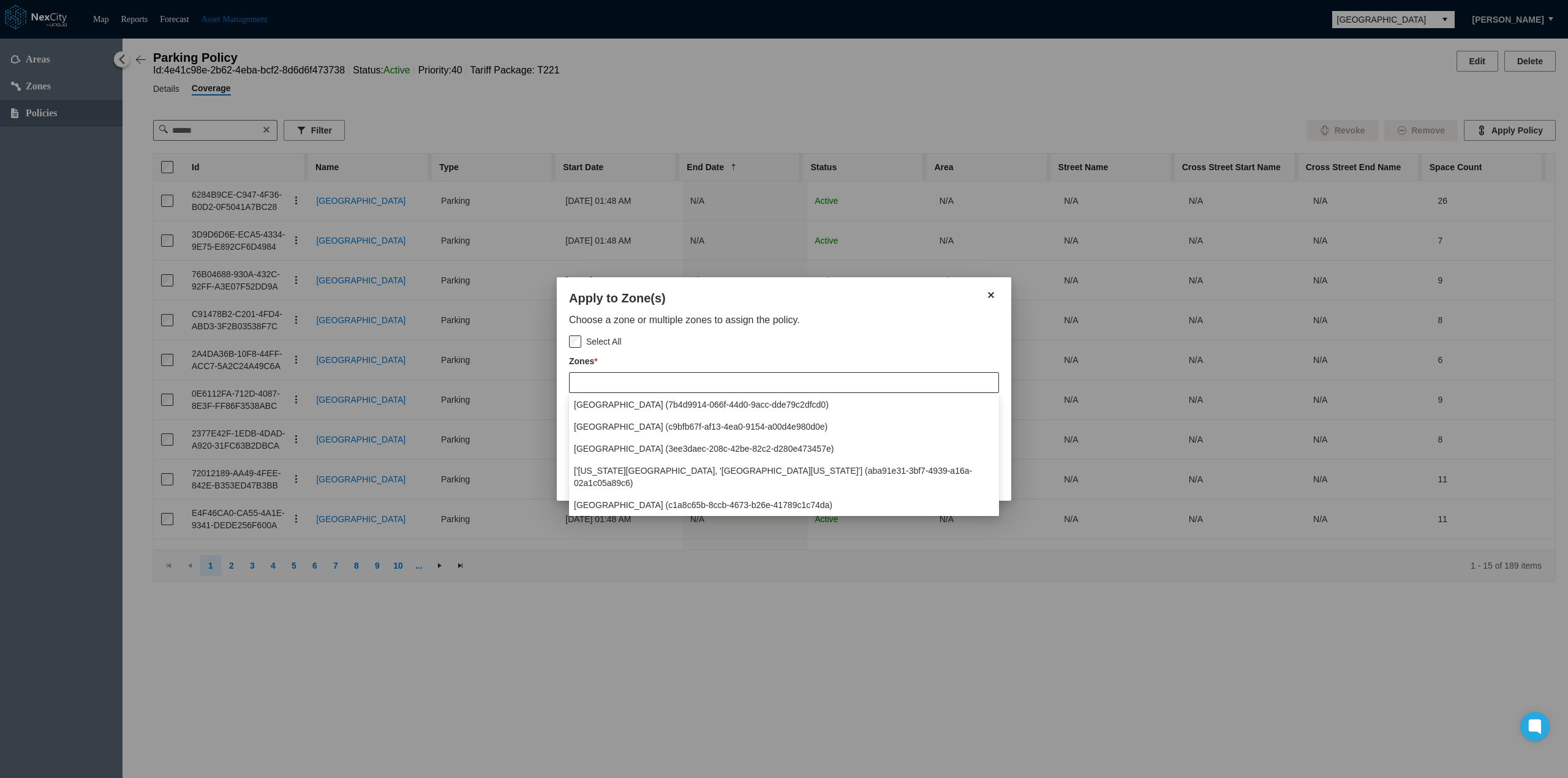
click at [670, 404] on span "[GEOGRAPHIC_DATA] (7b4d9914-066f-44d0-9acc-dde79c2dfcd0)" at bounding box center [701, 404] width 255 height 12
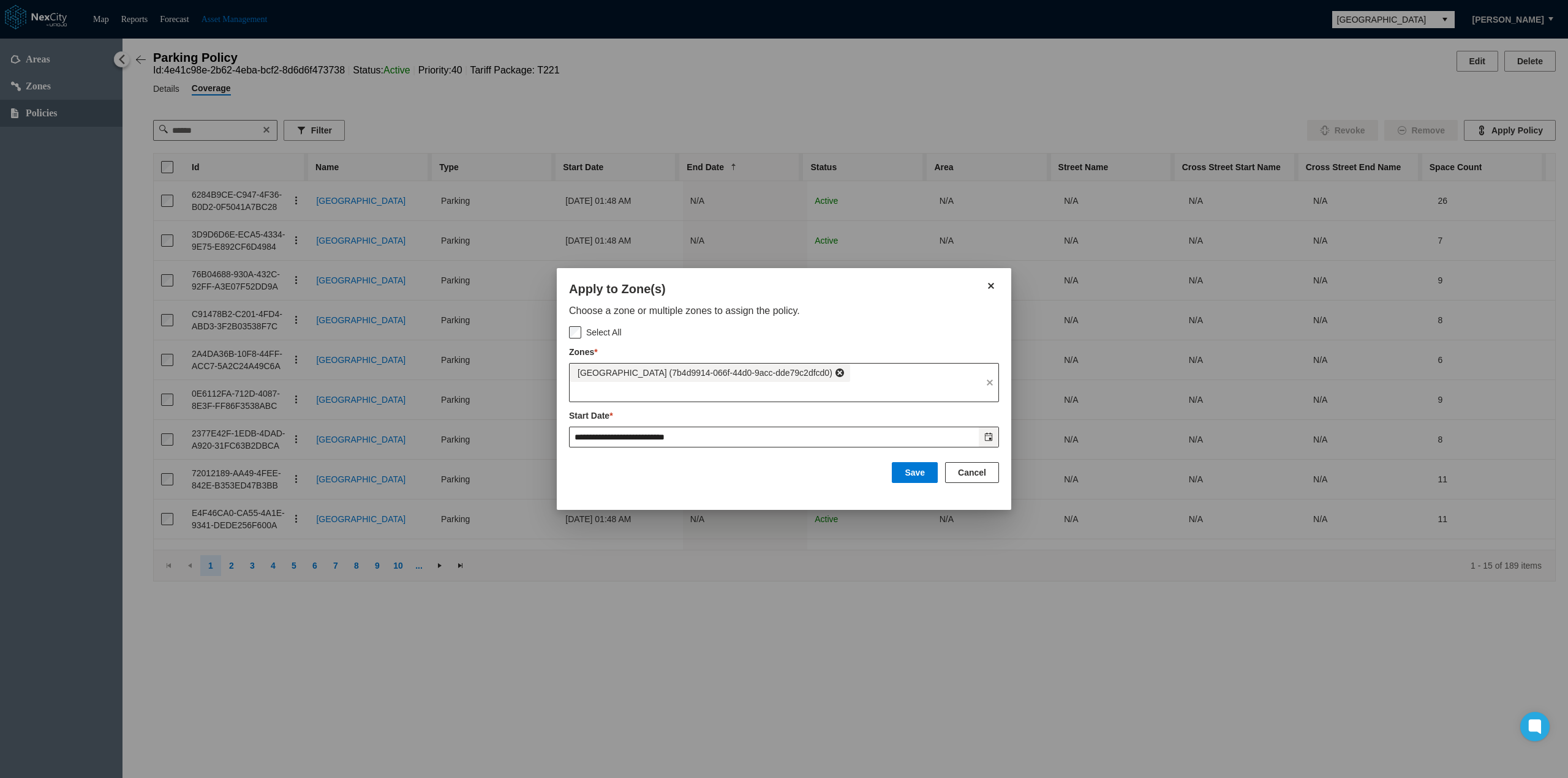
click at [989, 435] on icon "Toggle date-time selector" at bounding box center [988, 437] width 9 height 9
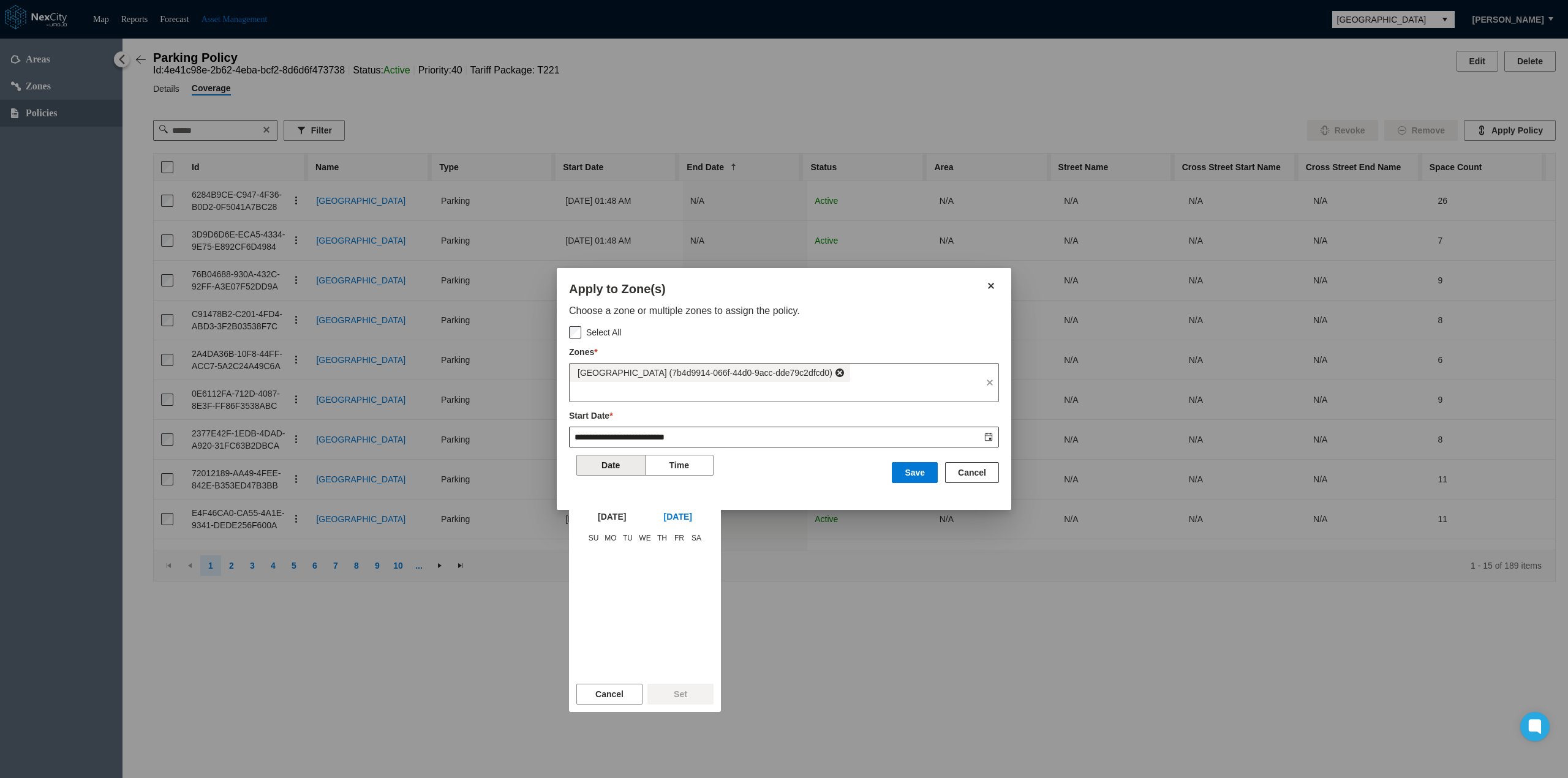
scroll to position [180872, 0]
click at [692, 522] on span "[DATE]" at bounding box center [678, 517] width 28 height 12
click at [652, 517] on button "NOW" at bounding box center [645, 512] width 46 height 20
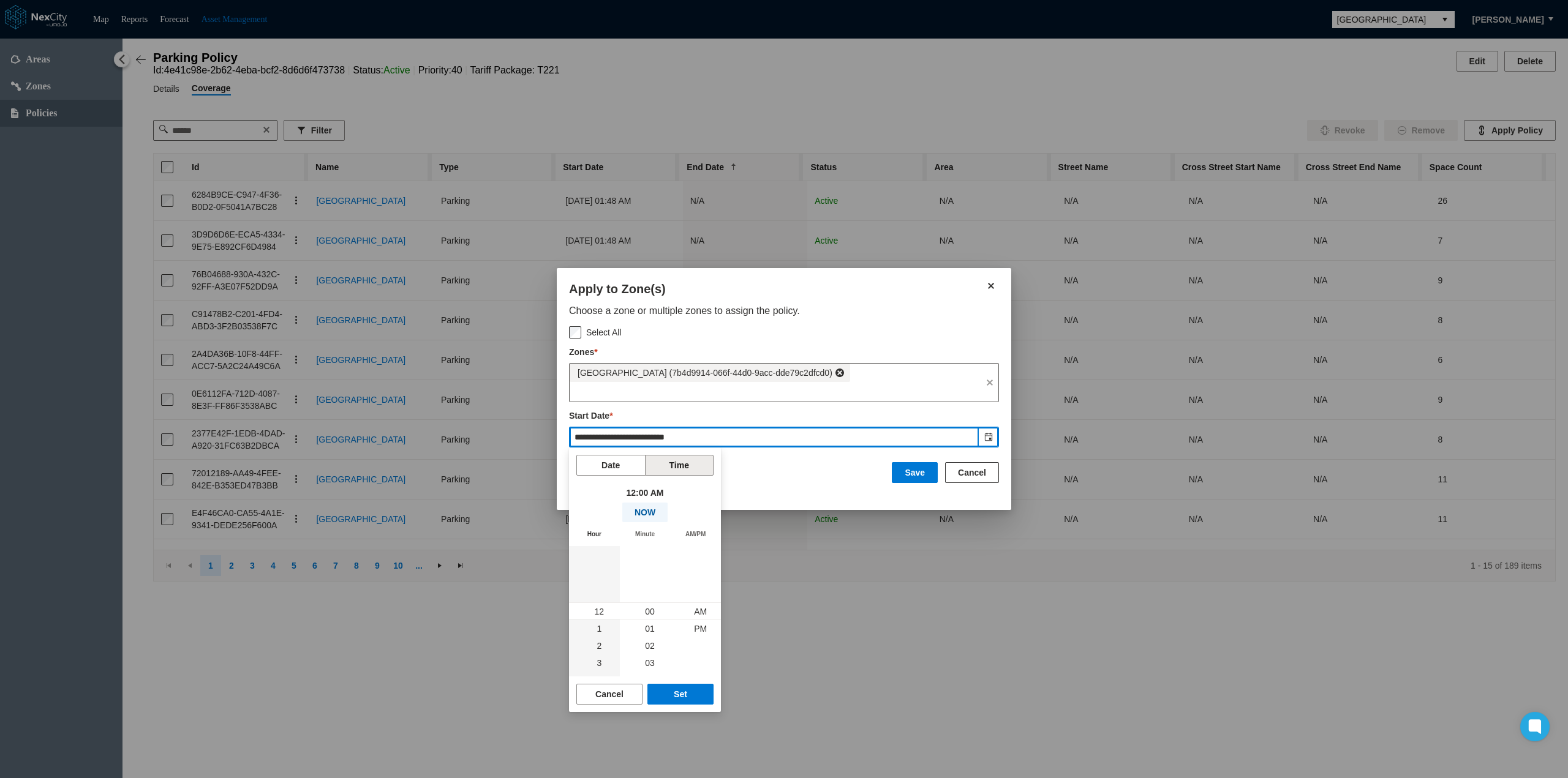
type input "**********"
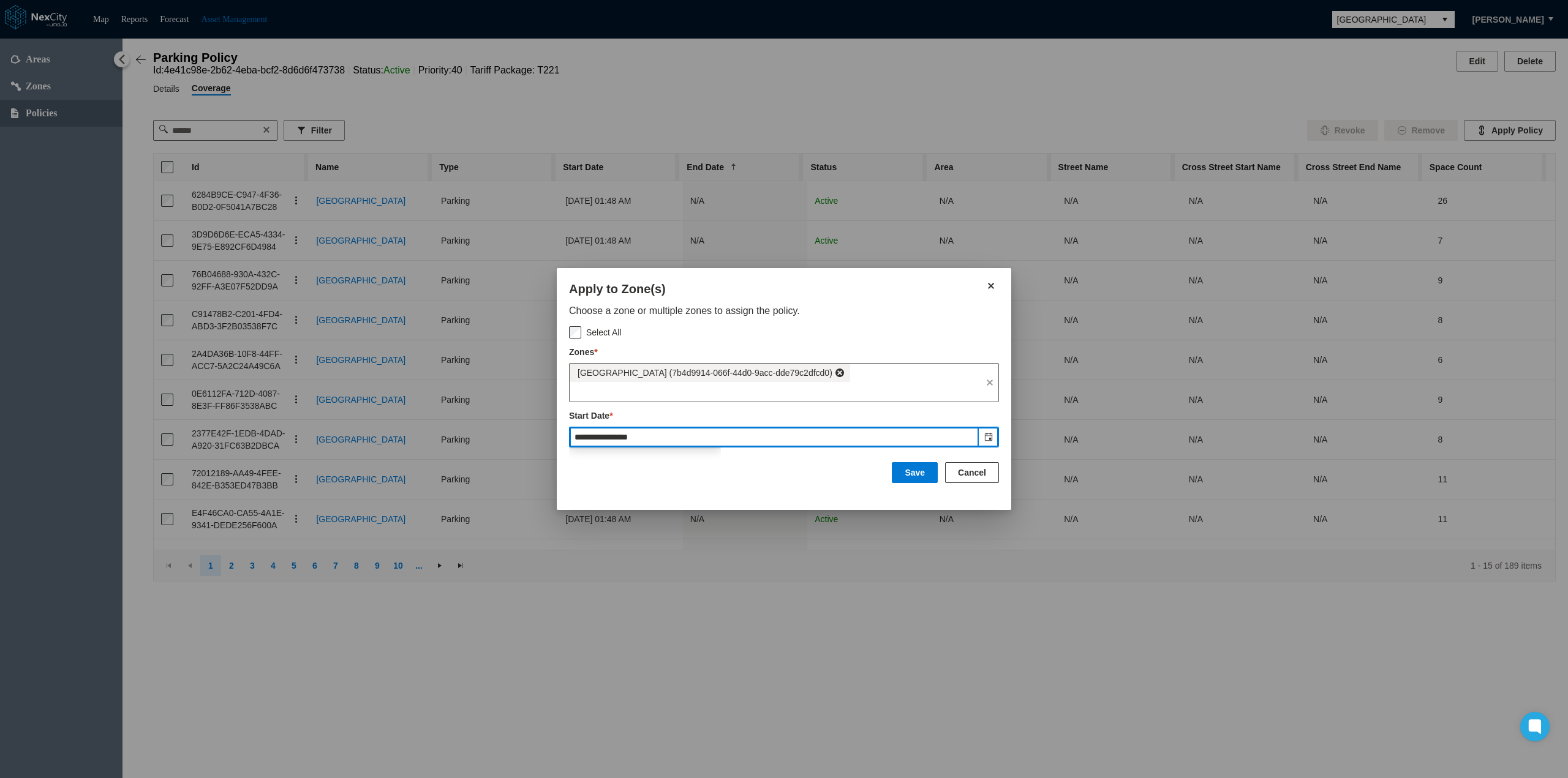
scroll to position [703, 0]
click at [913, 476] on button "Save" at bounding box center [914, 472] width 46 height 21
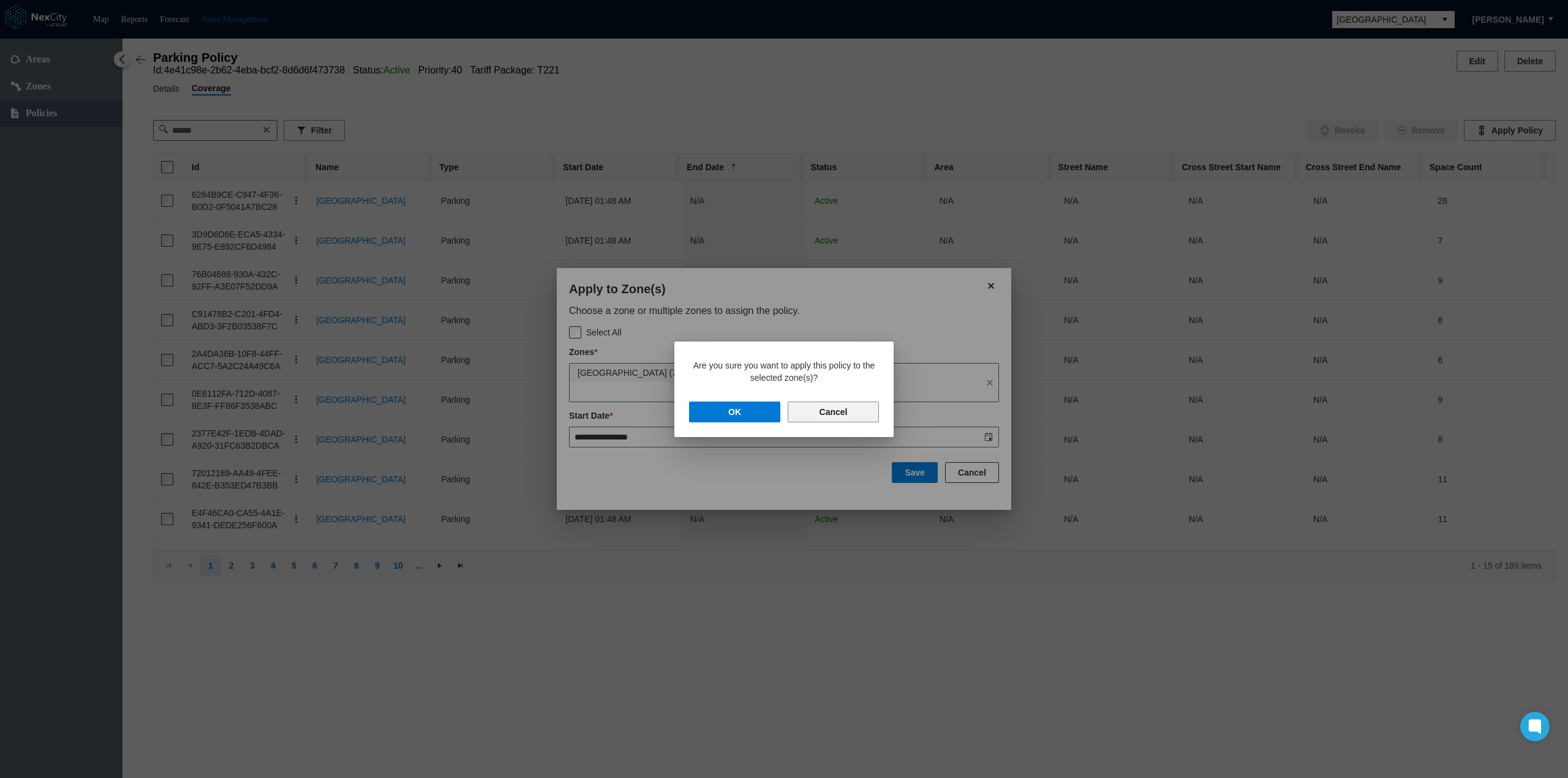
click at [836, 416] on button "Cancel" at bounding box center [833, 412] width 91 height 21
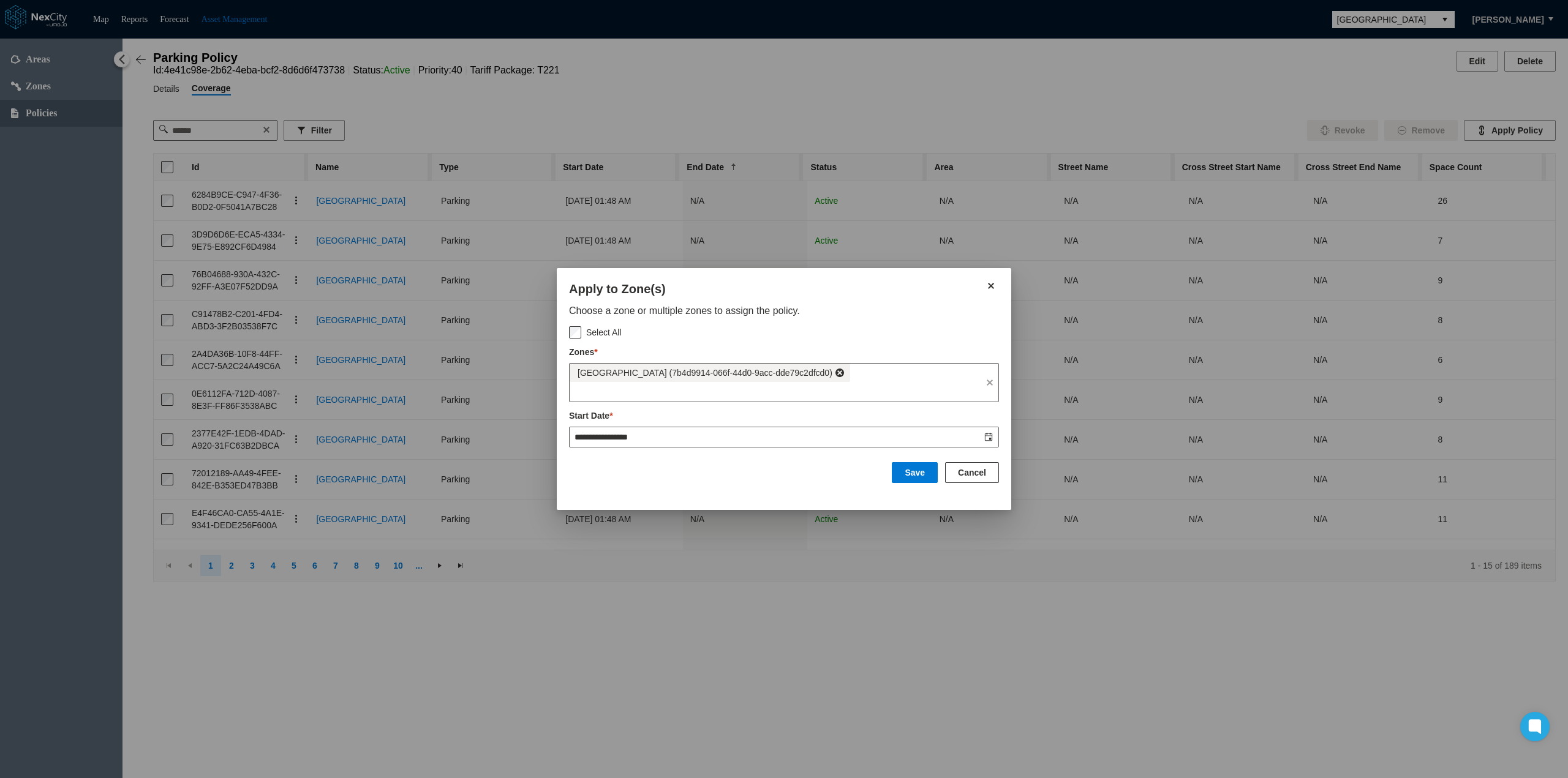
click at [976, 470] on button "Cancel" at bounding box center [971, 472] width 54 height 21
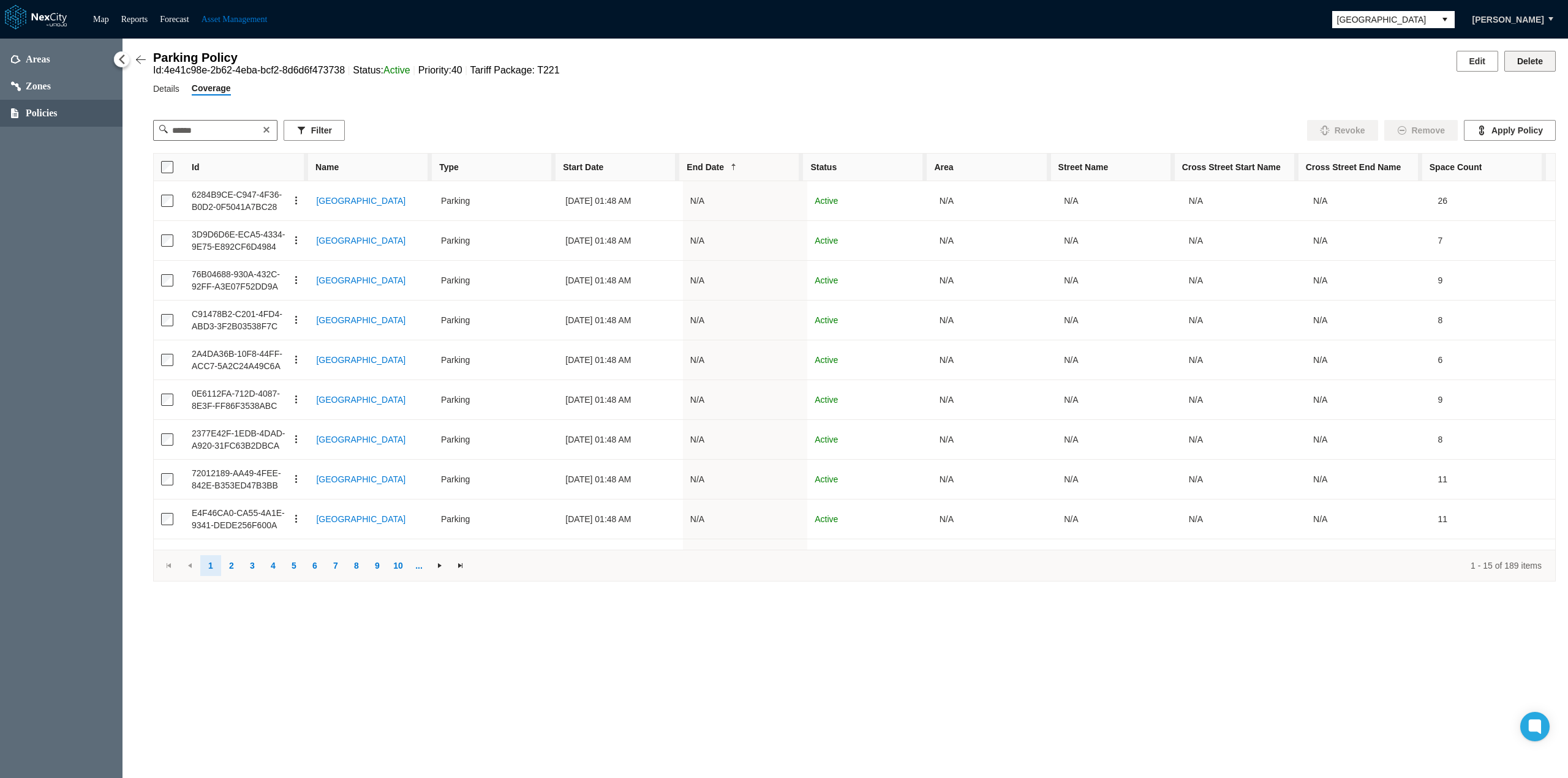
click at [1527, 58] on button "Delete" at bounding box center [1529, 61] width 52 height 21
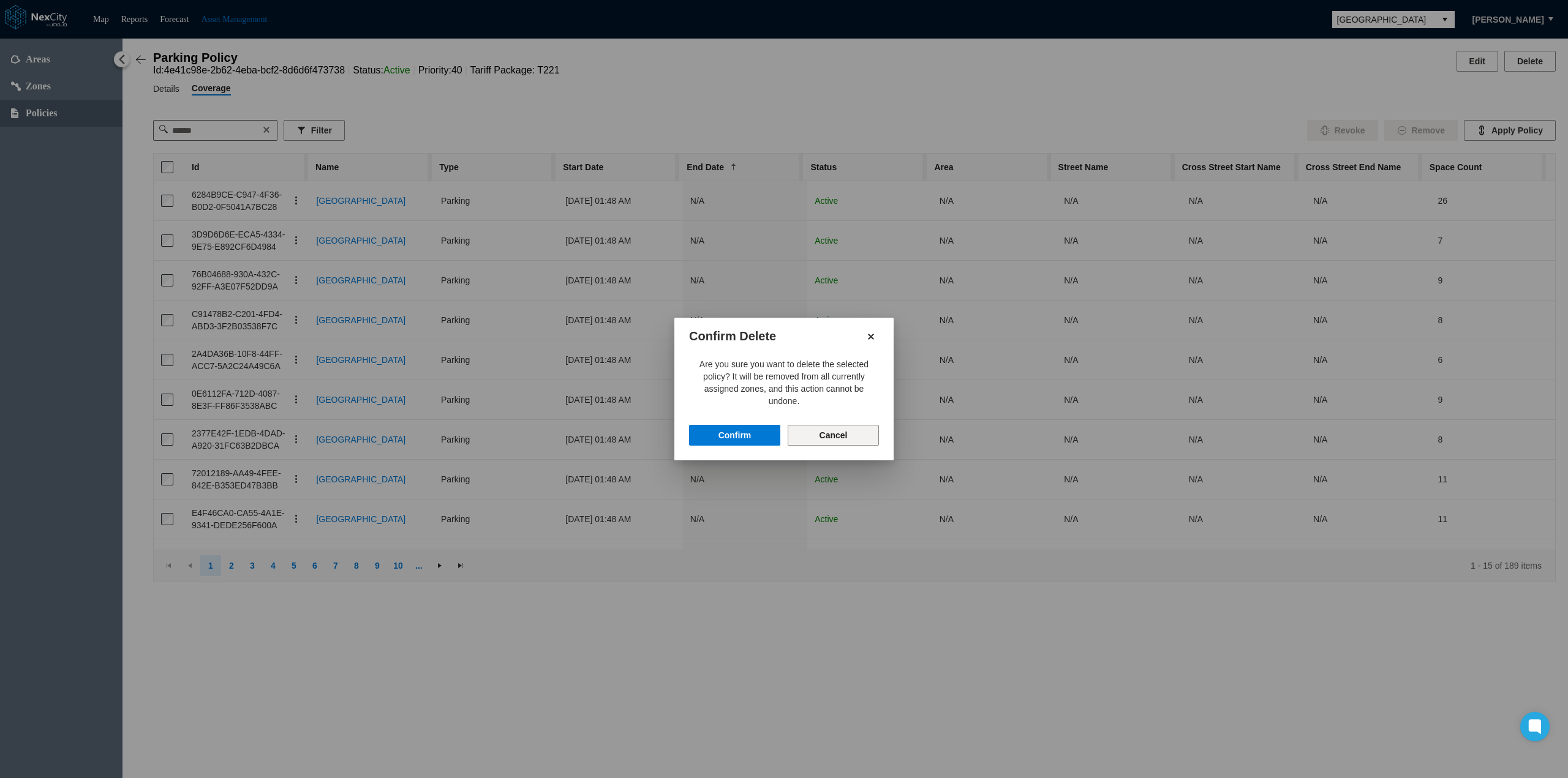
click at [838, 436] on button "Cancel" at bounding box center [833, 435] width 91 height 21
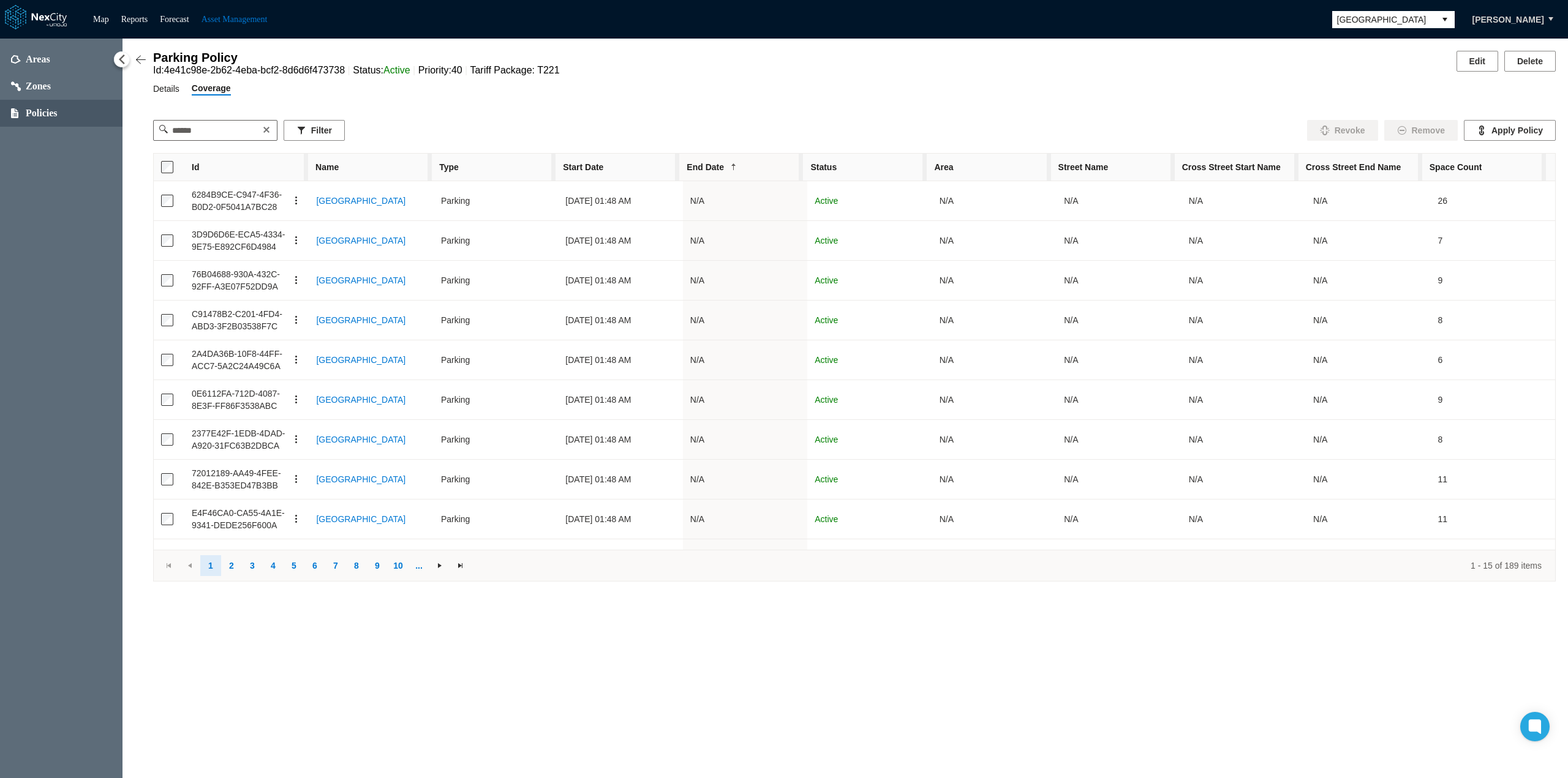
click at [161, 93] on span "Details" at bounding box center [166, 89] width 27 height 14
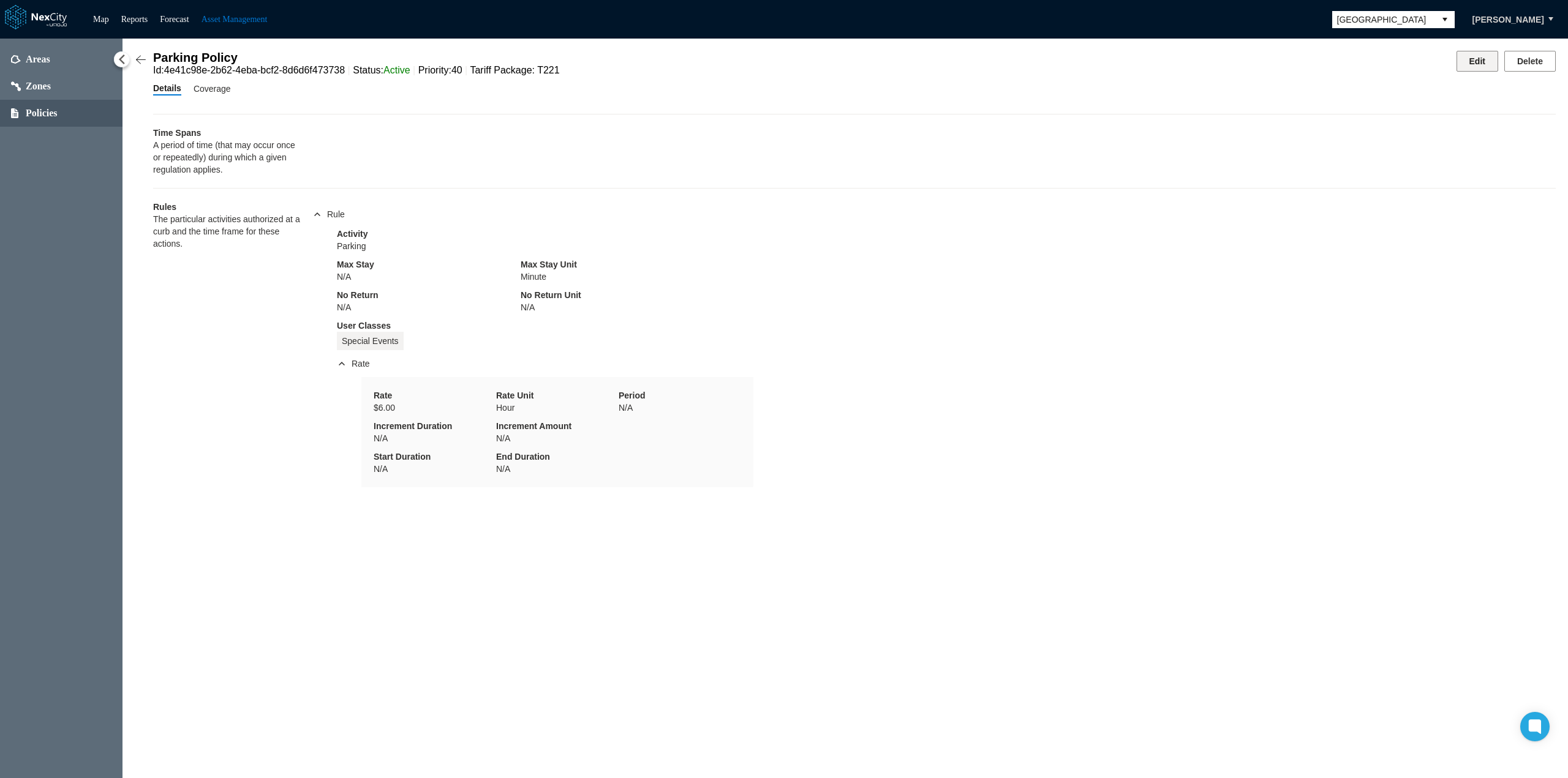
click at [1486, 62] on button "Edit" at bounding box center [1477, 61] width 41 height 21
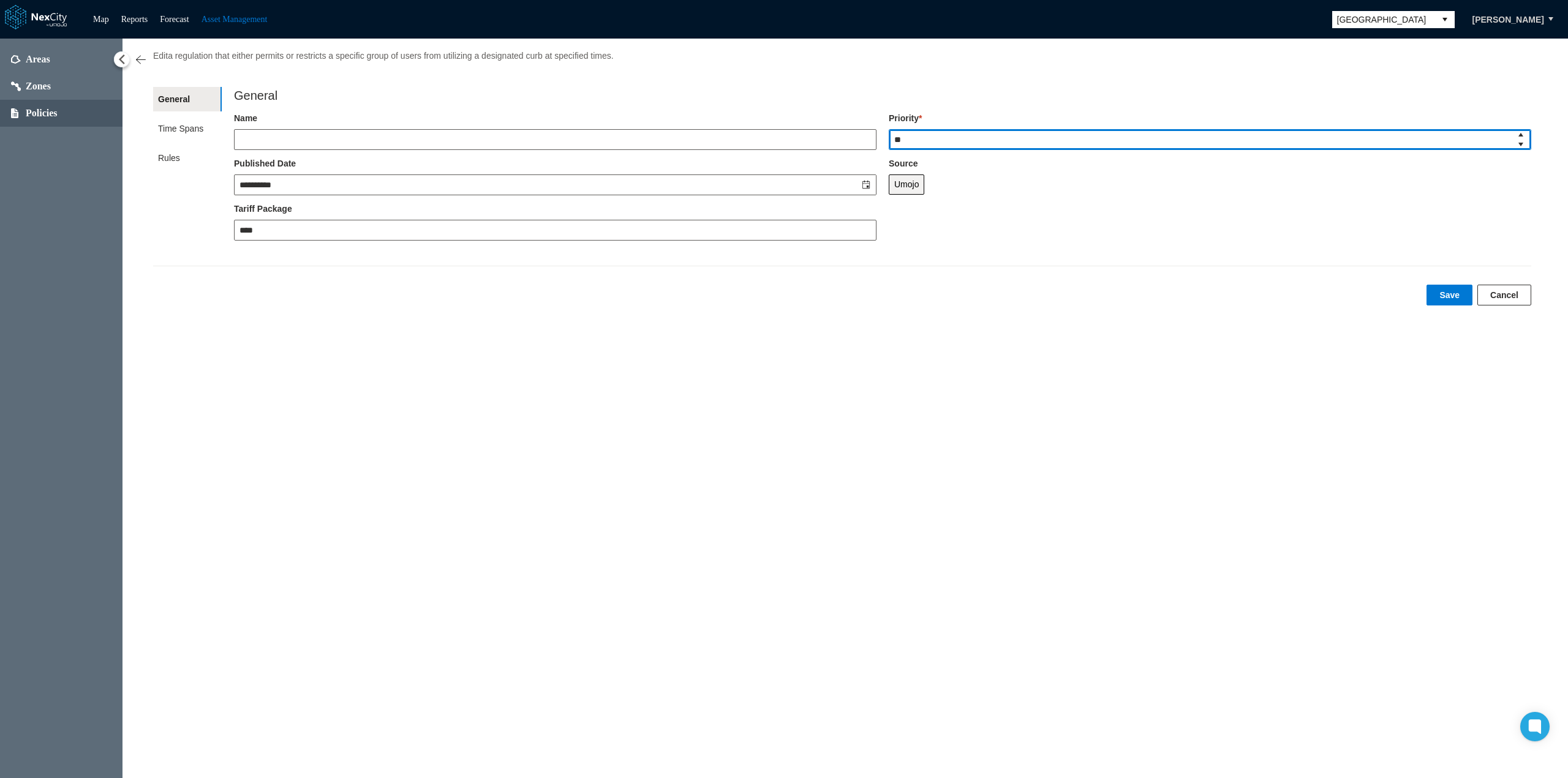
click at [968, 139] on input "**" at bounding box center [1200, 139] width 622 height 20
type input "***"
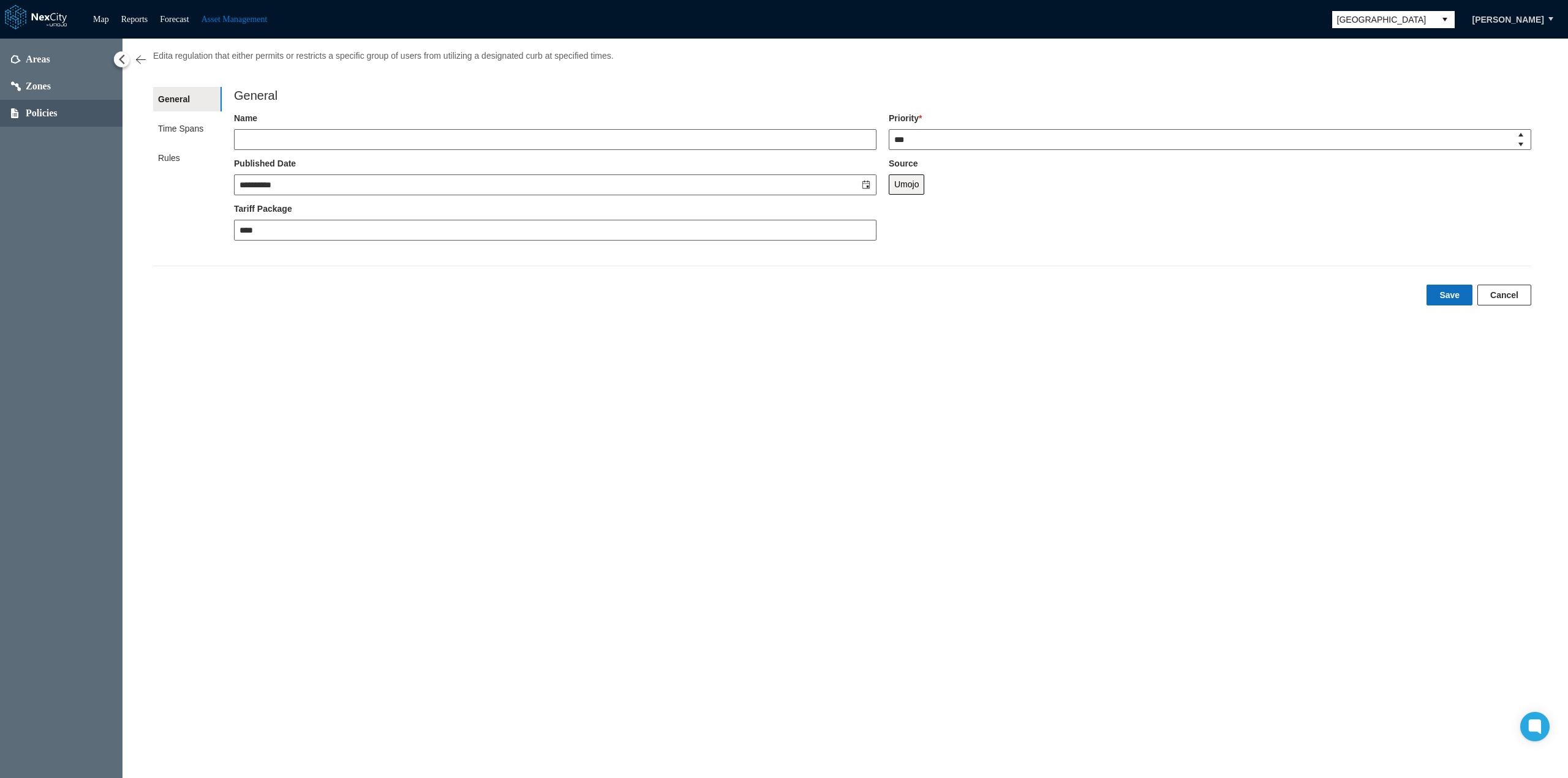
click at [1453, 299] on button "Save" at bounding box center [1449, 295] width 46 height 21
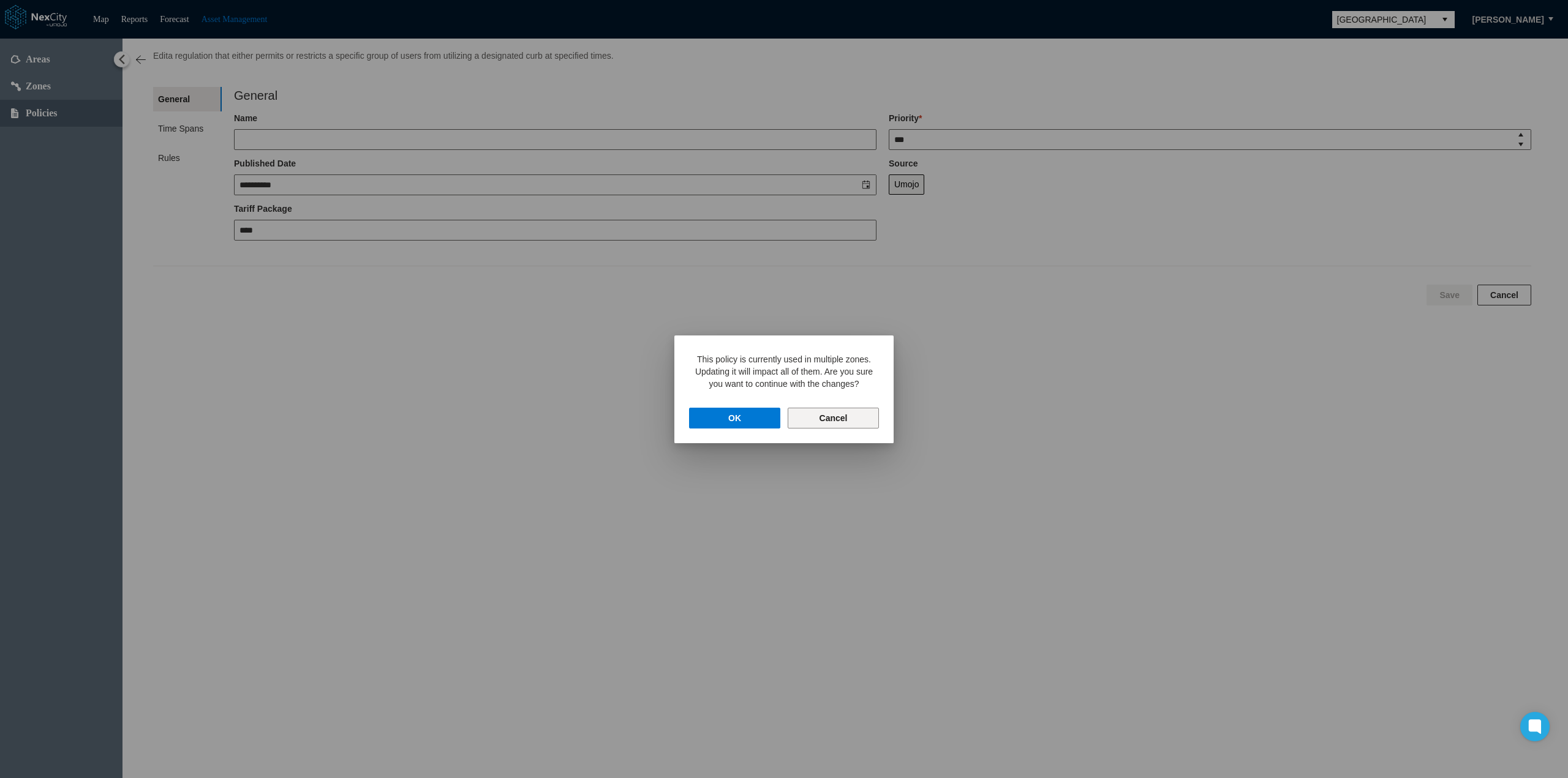
click at [842, 415] on button "Cancel" at bounding box center [833, 418] width 91 height 21
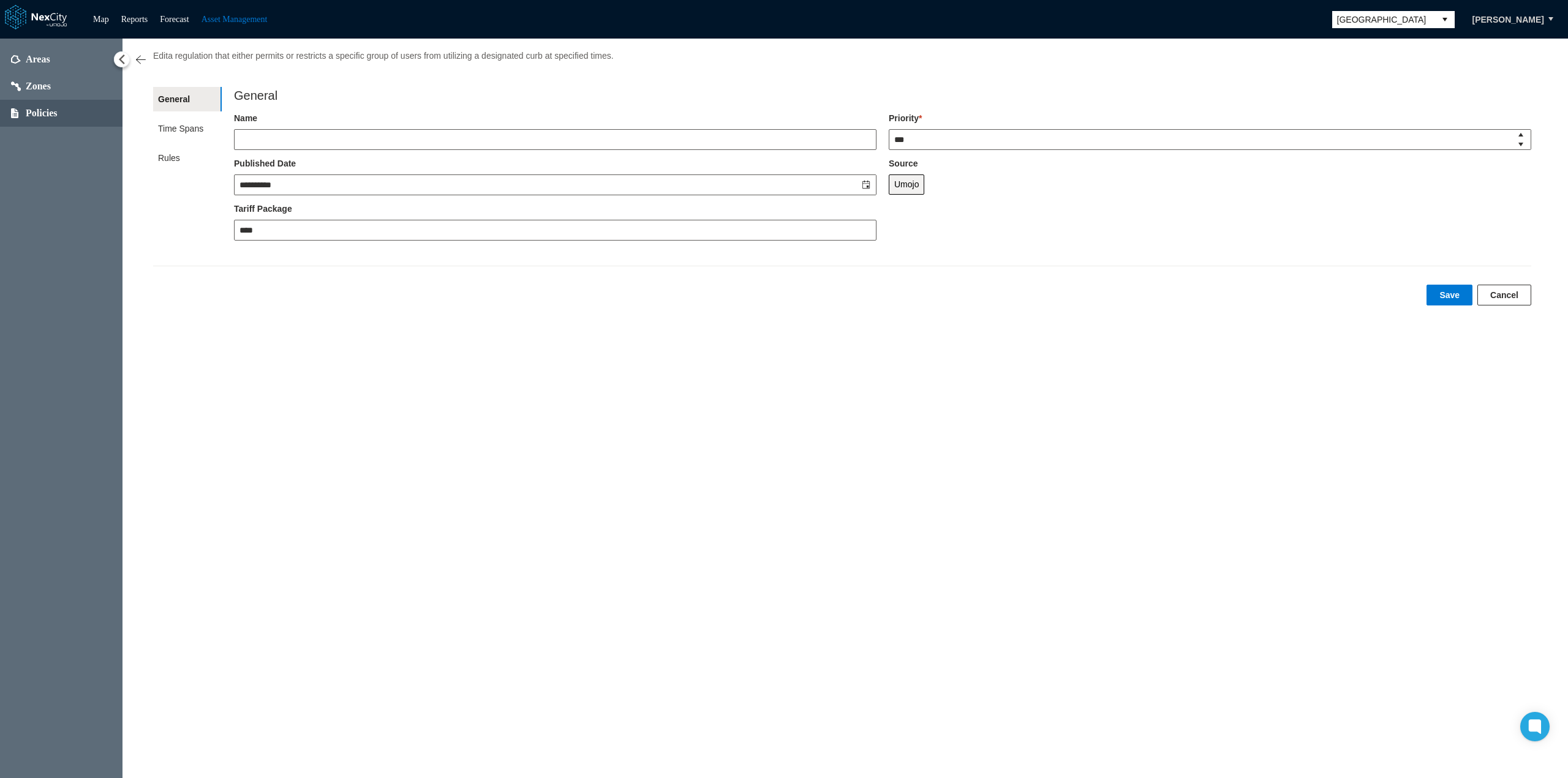
click at [1506, 289] on button "Cancel" at bounding box center [1504, 295] width 54 height 21
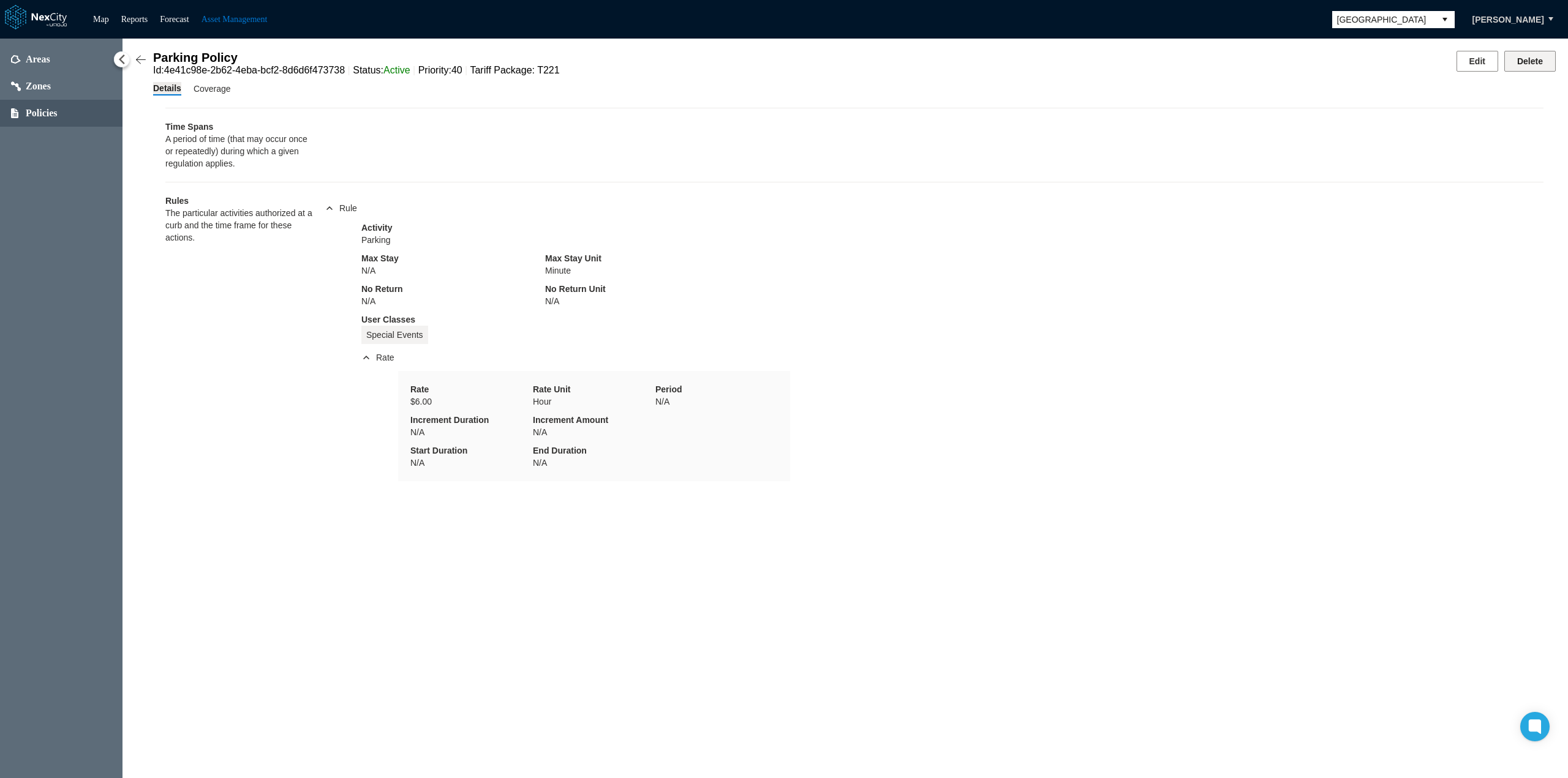
click at [1527, 59] on button "Delete" at bounding box center [1529, 61] width 52 height 21
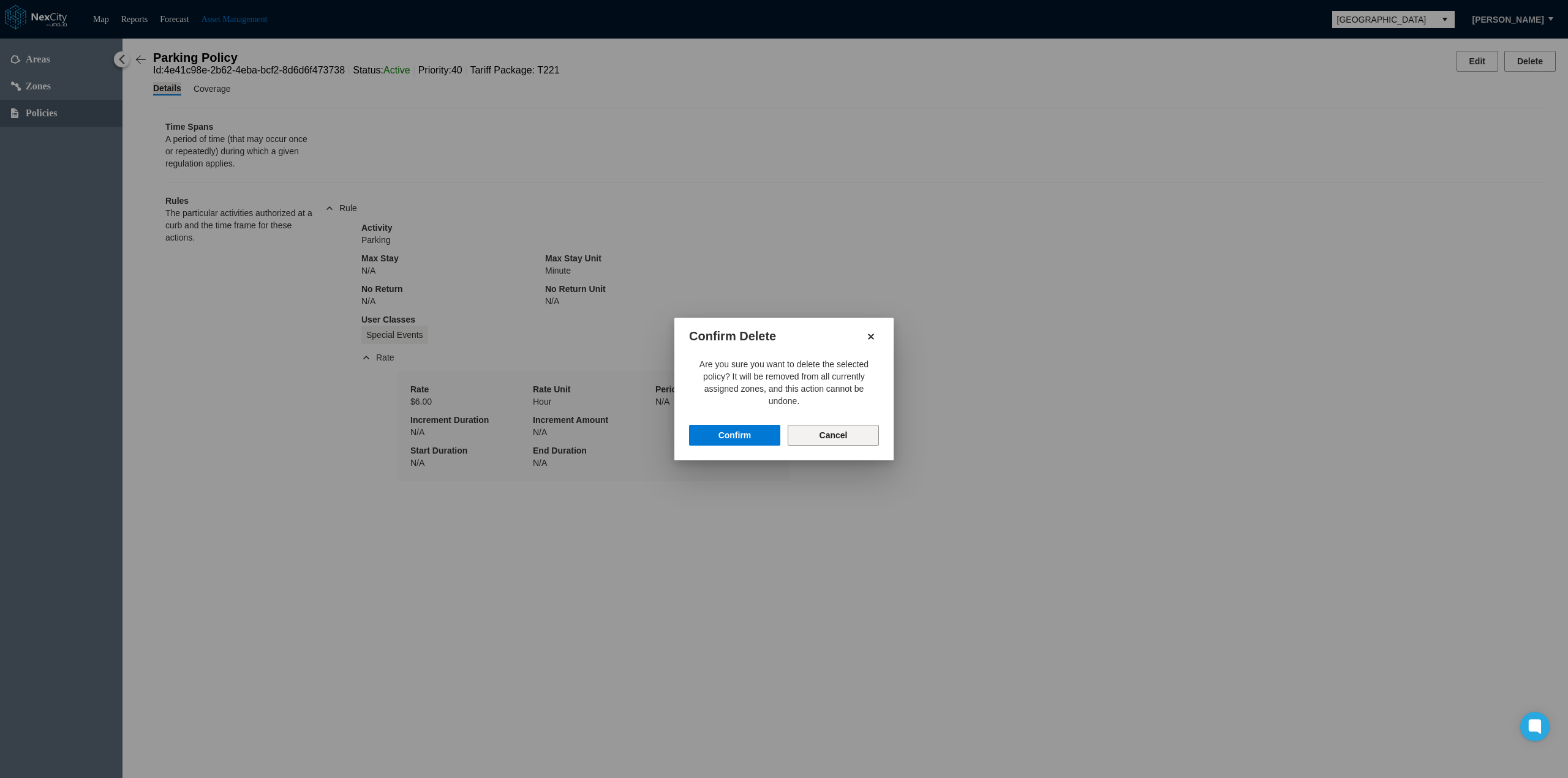
click at [830, 433] on button "Cancel" at bounding box center [833, 435] width 91 height 21
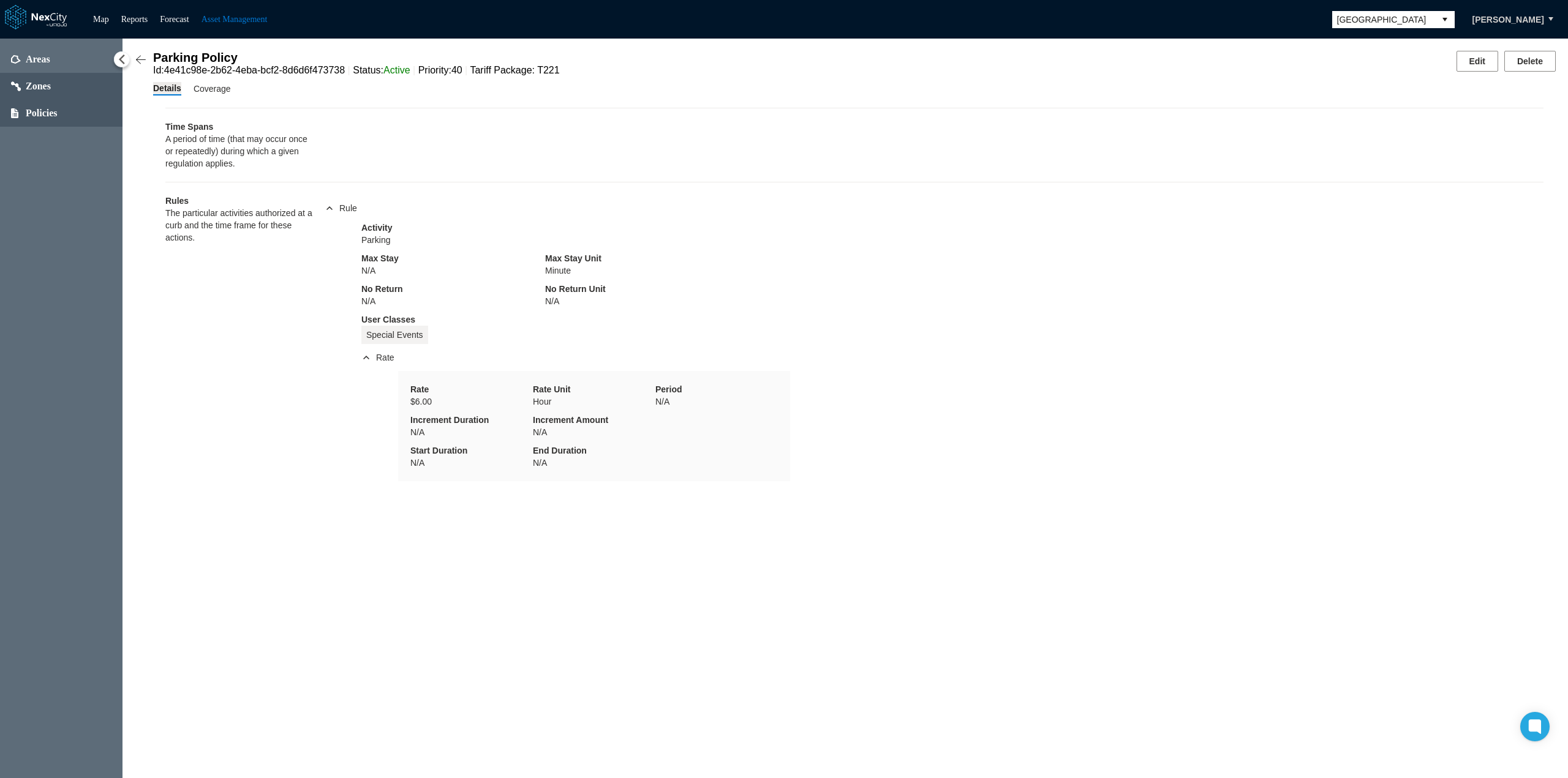
click at [46, 94] on span "Zones" at bounding box center [61, 86] width 123 height 27
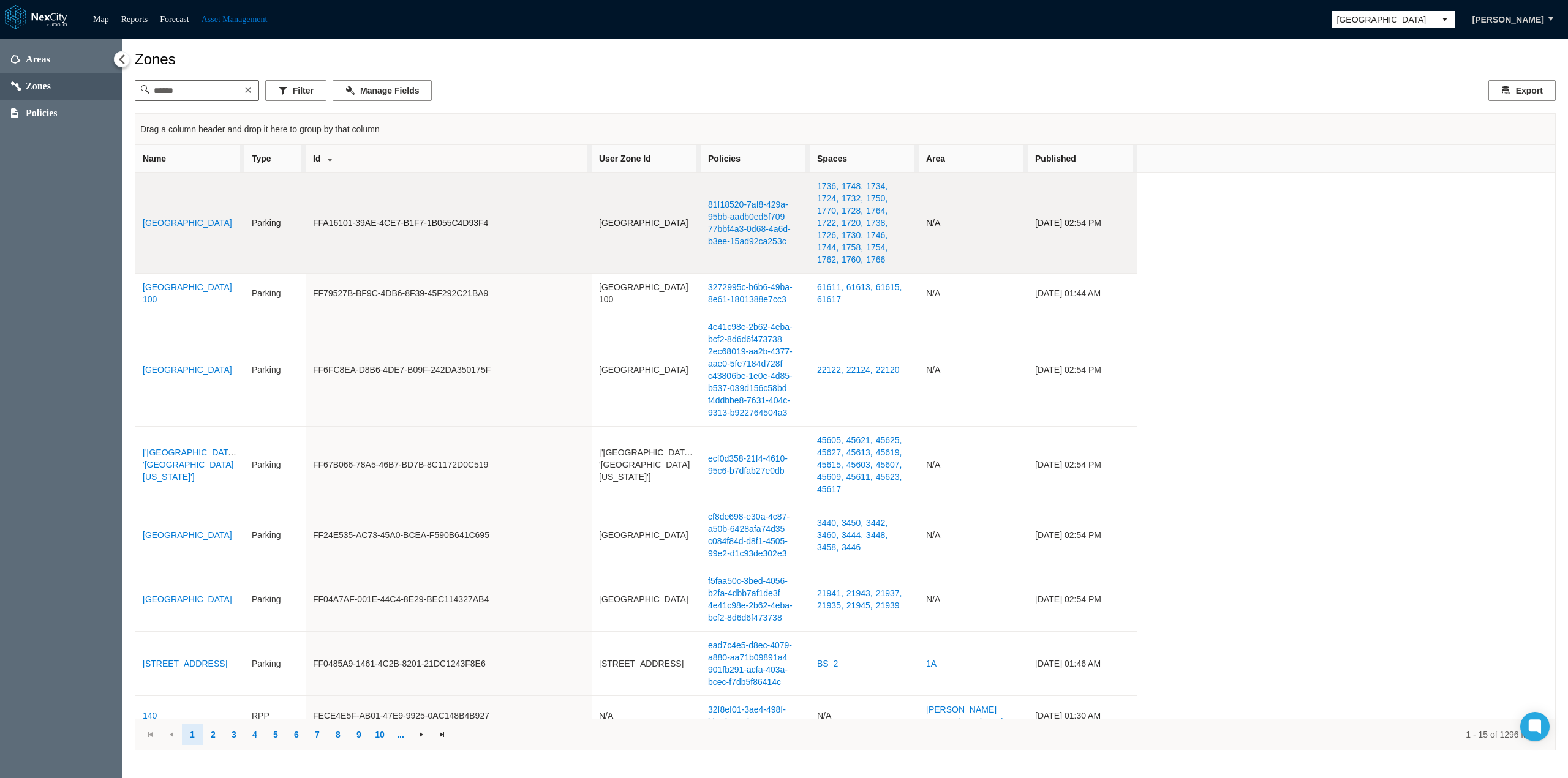
click at [186, 222] on link "[GEOGRAPHIC_DATA]" at bounding box center [187, 222] width 89 height 9
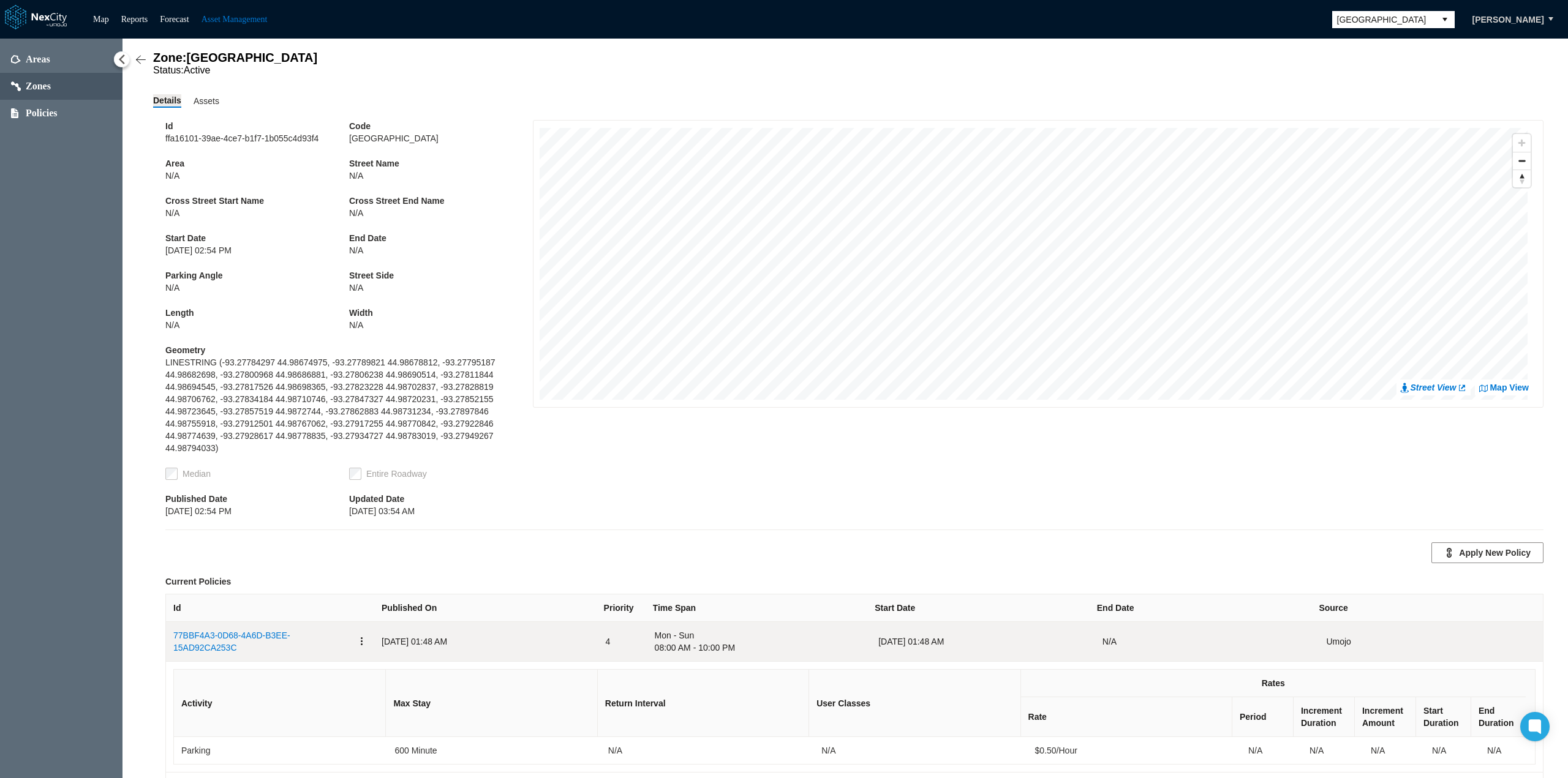
click at [357, 637] on span "button" at bounding box center [362, 641] width 9 height 9
click at [398, 679] on span "Remove" at bounding box center [385, 680] width 32 height 12
